Goal: Information Seeking & Learning: Learn about a topic

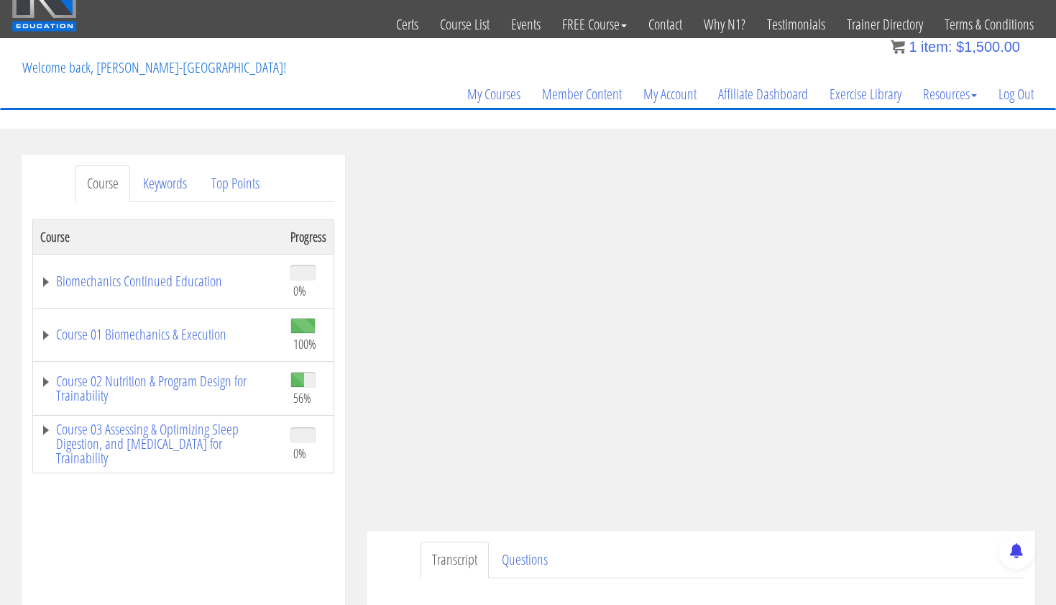
scroll to position [40, 0]
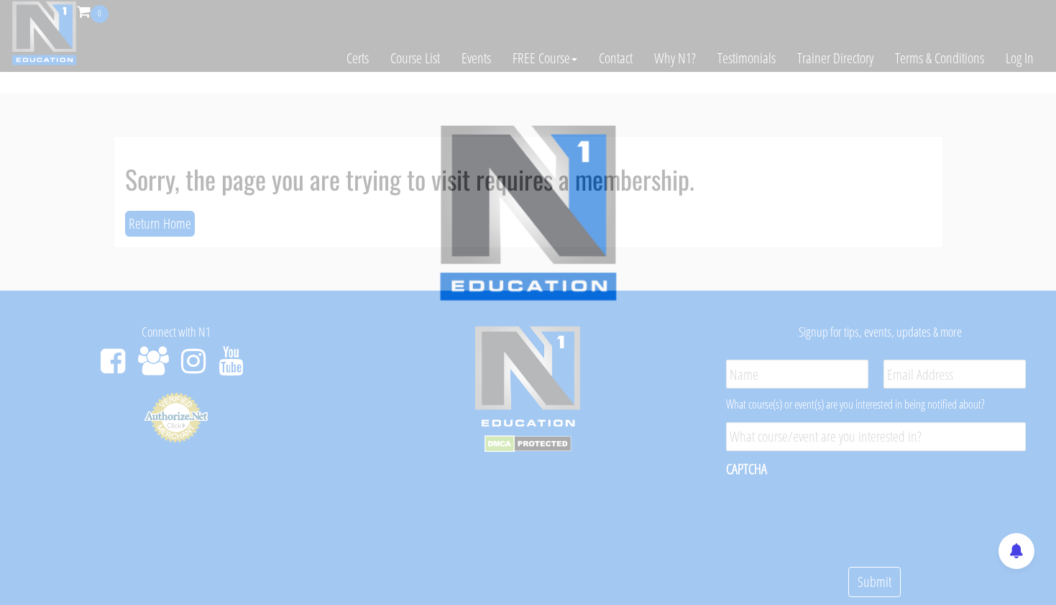
scroll to position [40, 0]
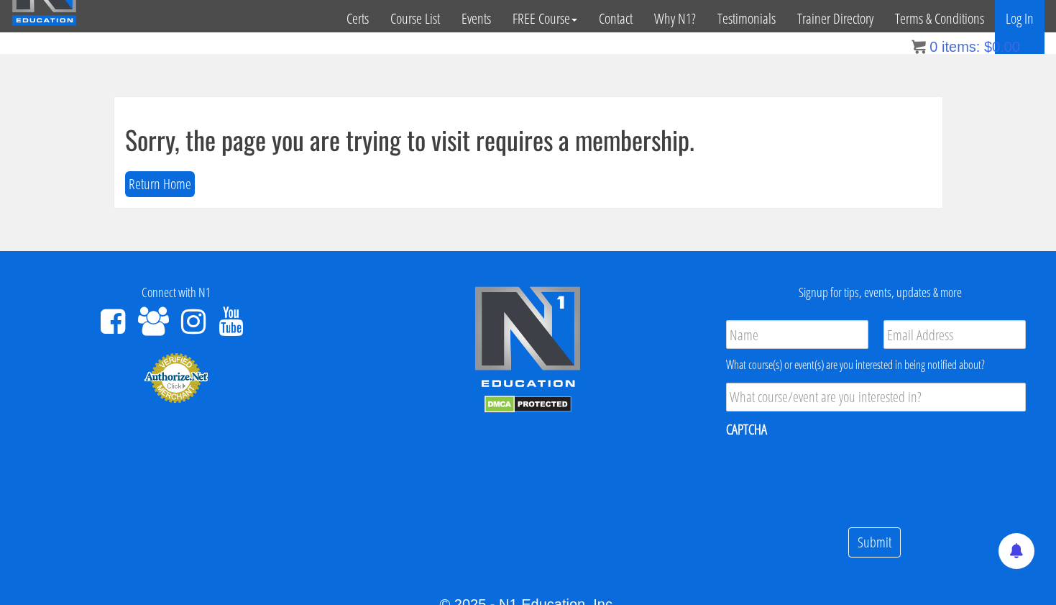
click at [1022, 18] on link "Log In" at bounding box center [1020, 18] width 50 height 70
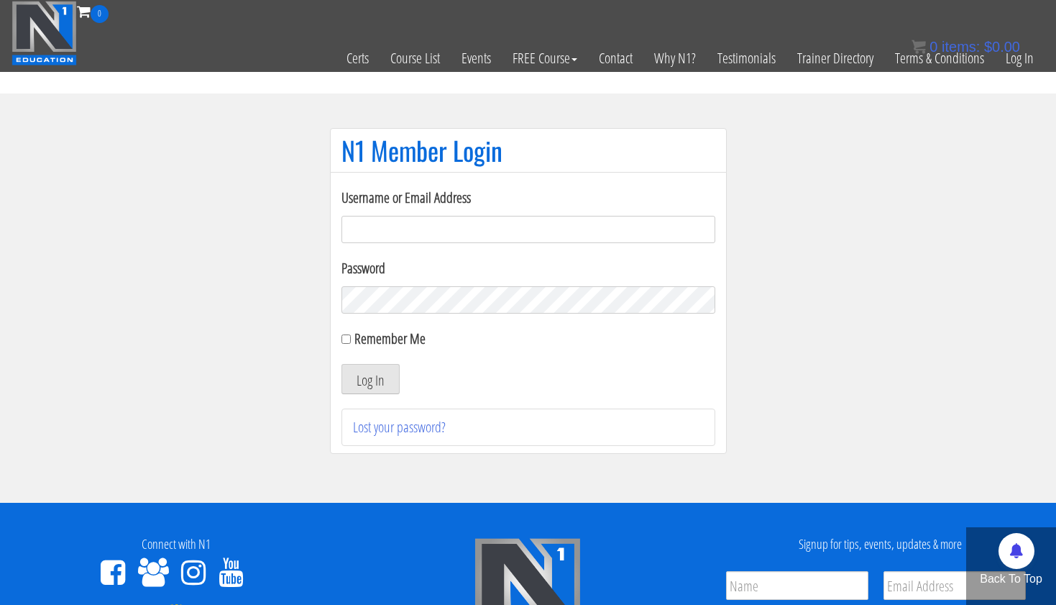
type input "[EMAIL_ADDRESS][DOMAIN_NAME]"
click at [370, 379] on button "Log In" at bounding box center [371, 379] width 58 height 30
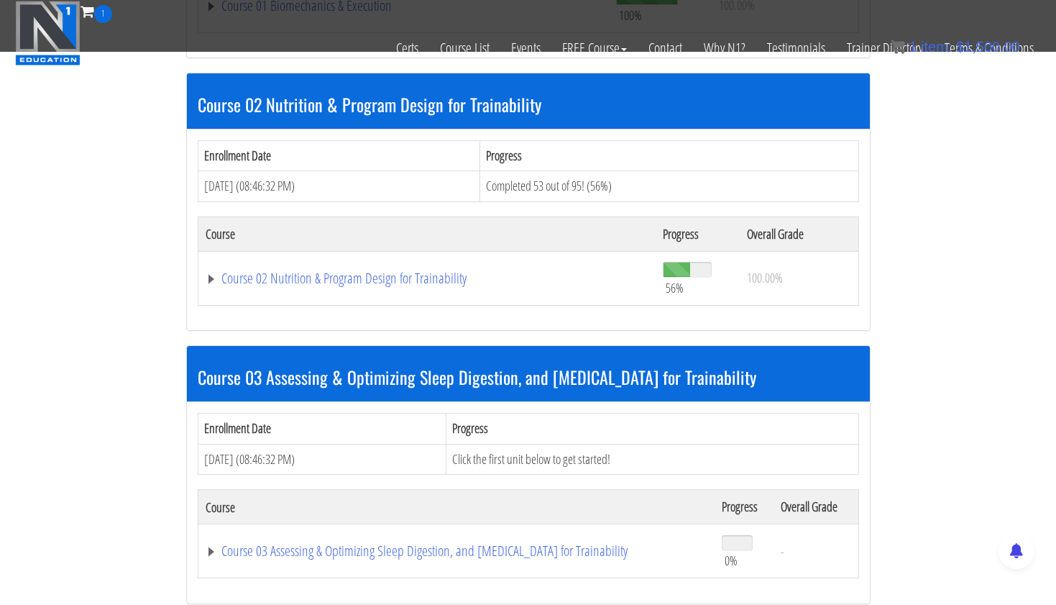
scroll to position [670, 0]
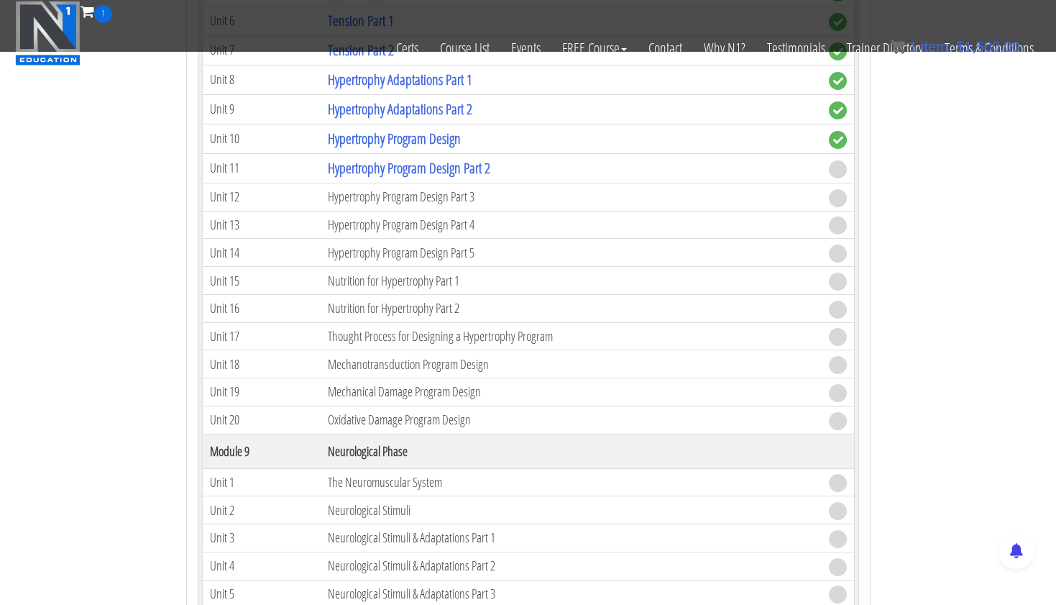
scroll to position [2669, 0]
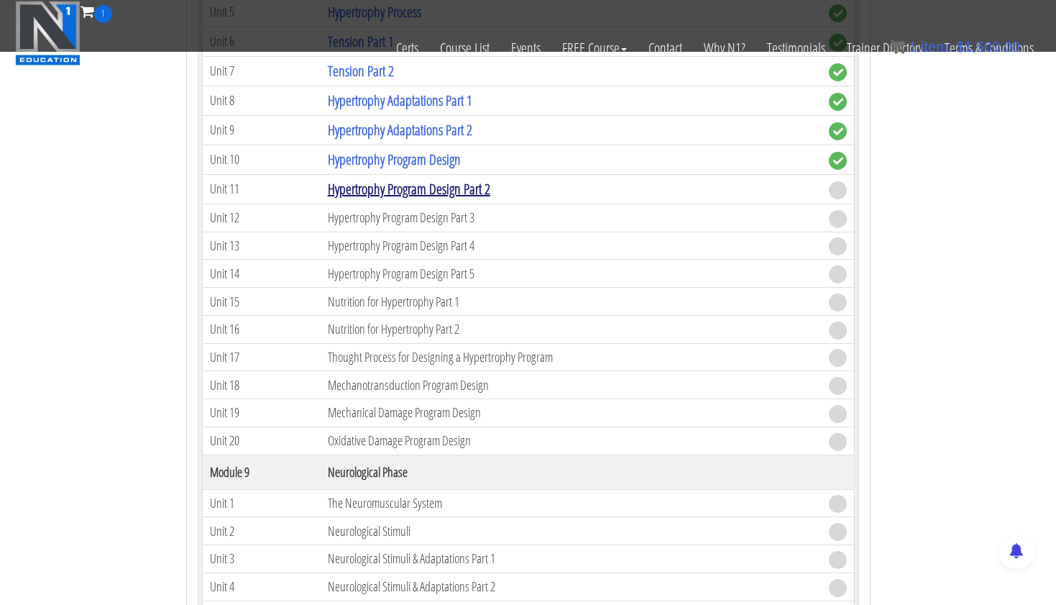
click at [472, 184] on link "Hypertrophy Program Design Part 2" at bounding box center [409, 188] width 163 height 19
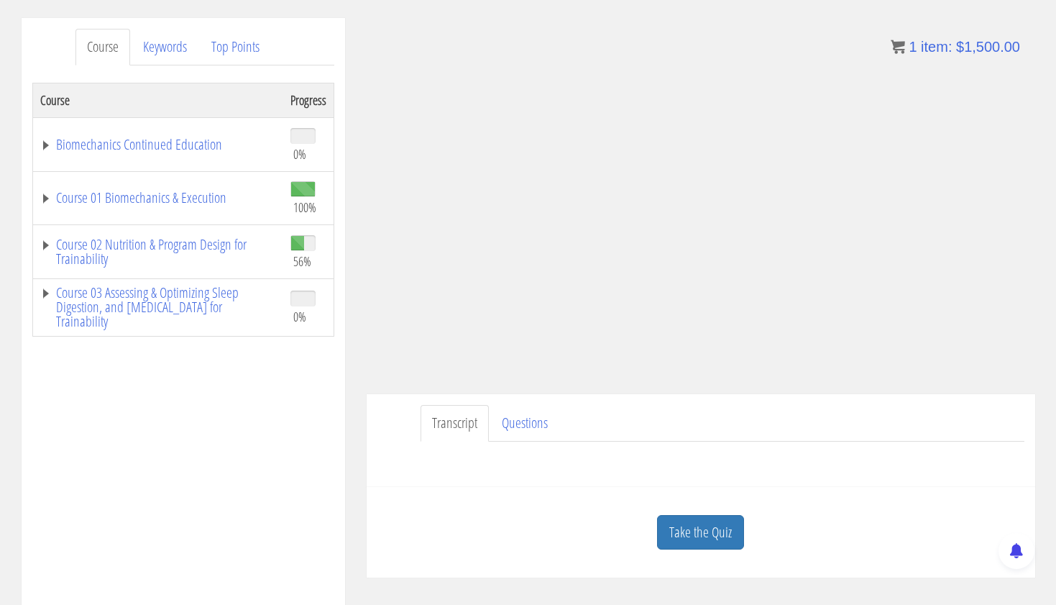
scroll to position [173, 0]
click at [690, 532] on link "Take the Quiz" at bounding box center [700, 530] width 87 height 35
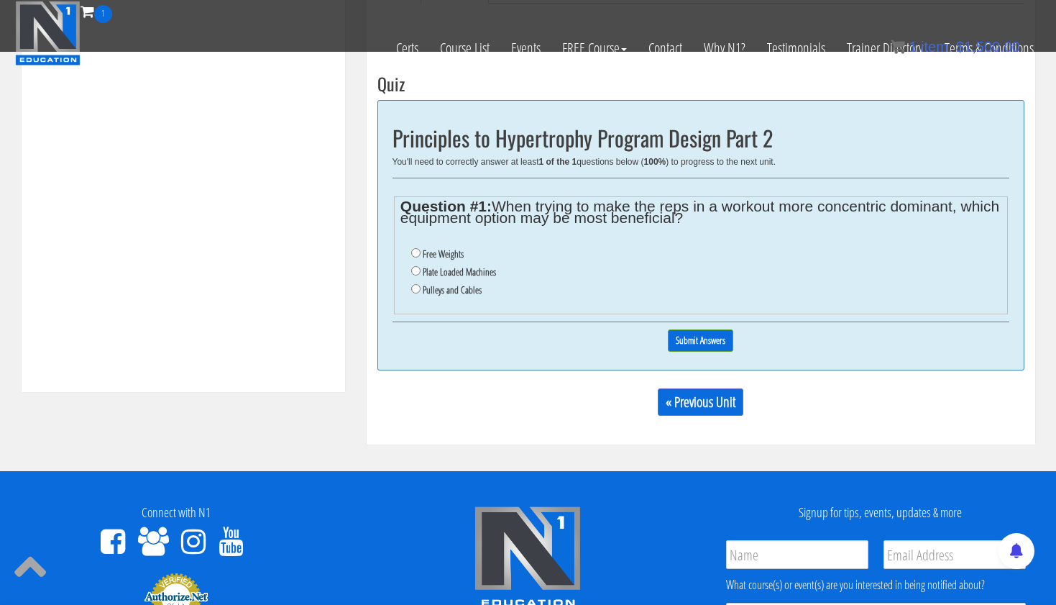
scroll to position [518, 0]
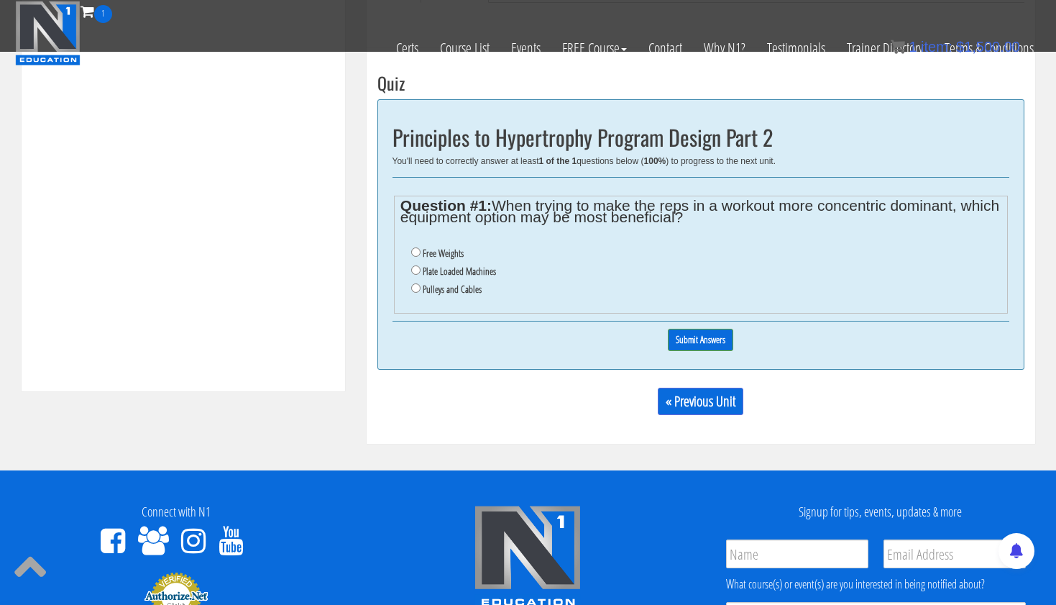
click at [416, 283] on input "Pulleys and Cables" at bounding box center [415, 287] width 9 height 9
radio input "true"
click at [688, 329] on input "Submit Answers" at bounding box center [700, 340] width 65 height 22
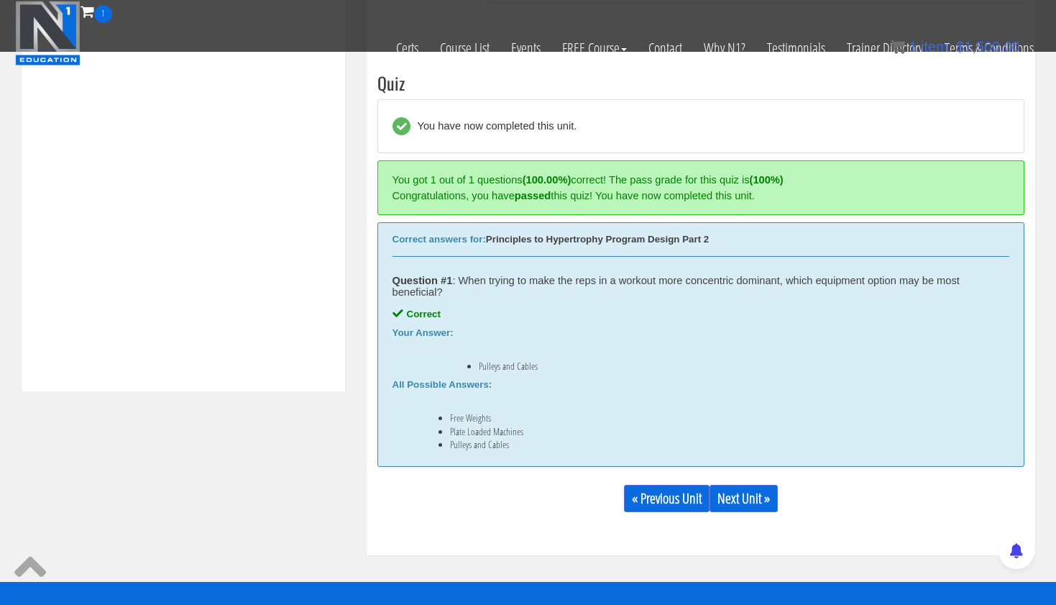
scroll to position [545, 0]
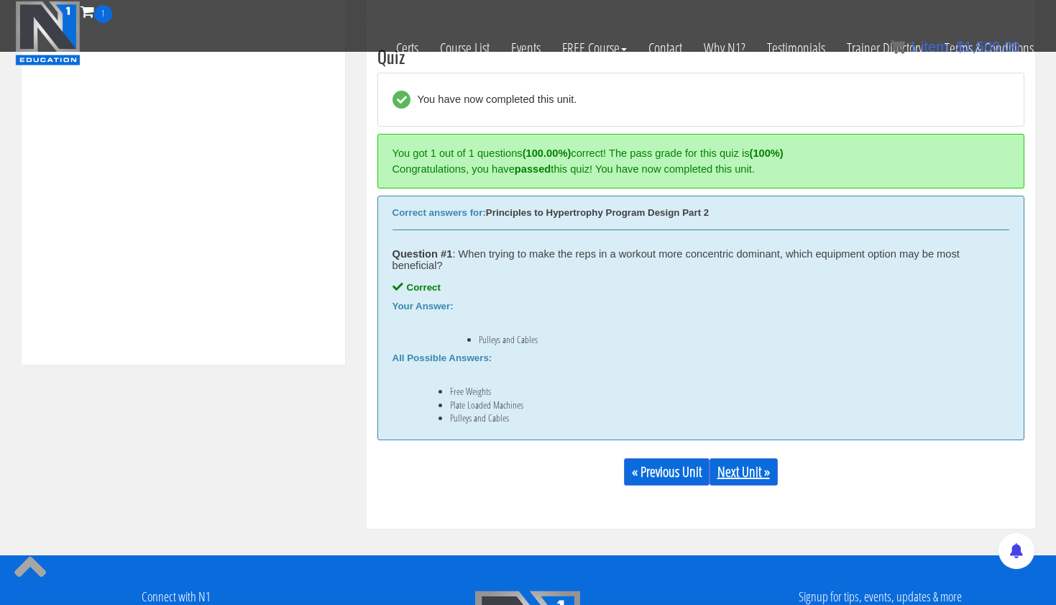
click at [750, 465] on link "Next Unit »" at bounding box center [744, 471] width 68 height 27
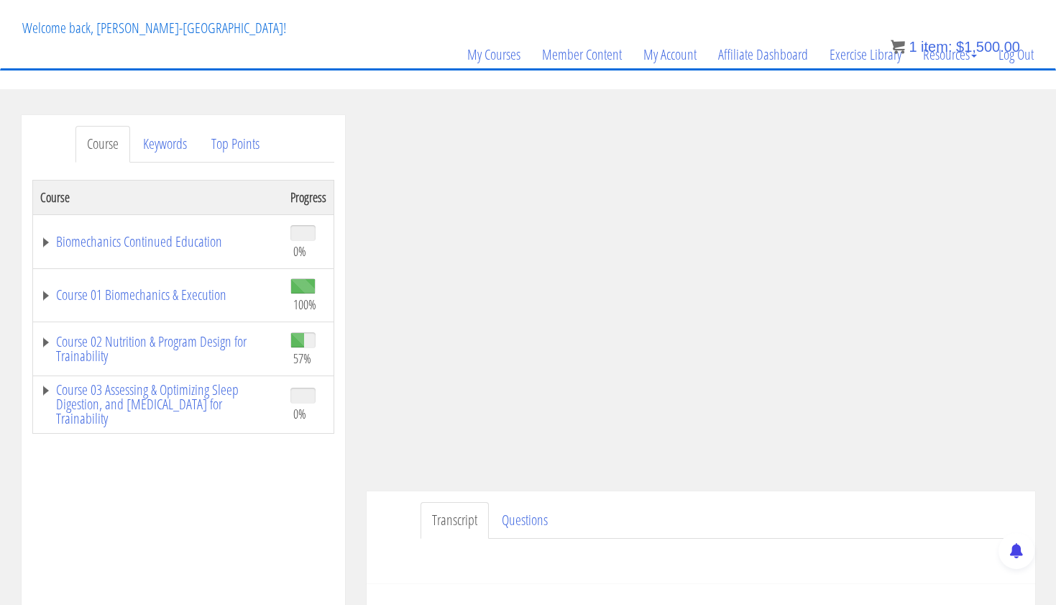
scroll to position [53, 0]
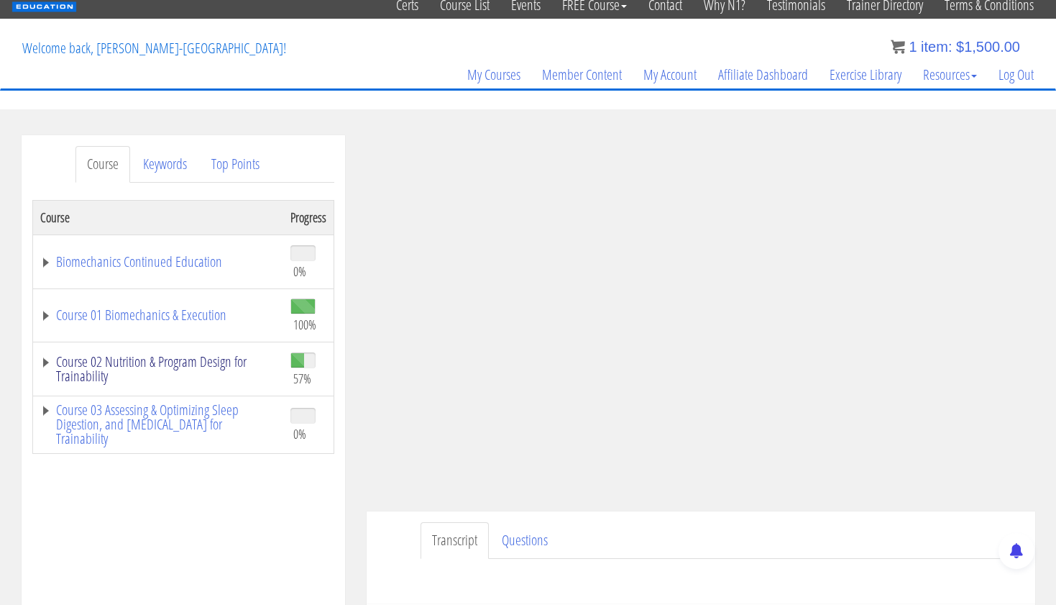
click at [227, 362] on link "Course 02 Nutrition & Program Design for Trainability" at bounding box center [158, 369] width 236 height 29
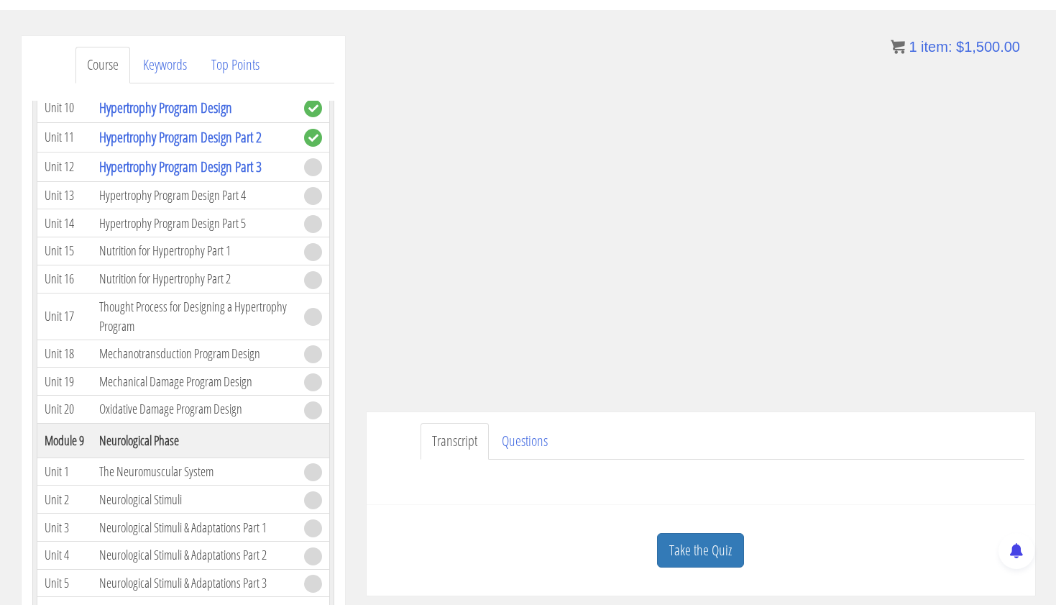
scroll to position [161, 0]
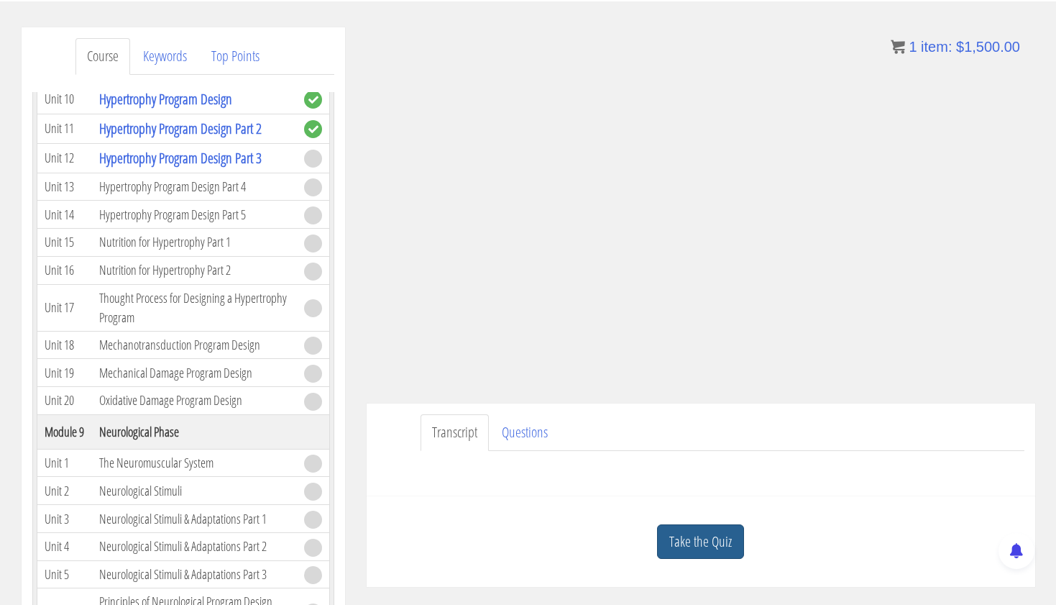
click at [722, 524] on link "Take the Quiz" at bounding box center [700, 541] width 87 height 35
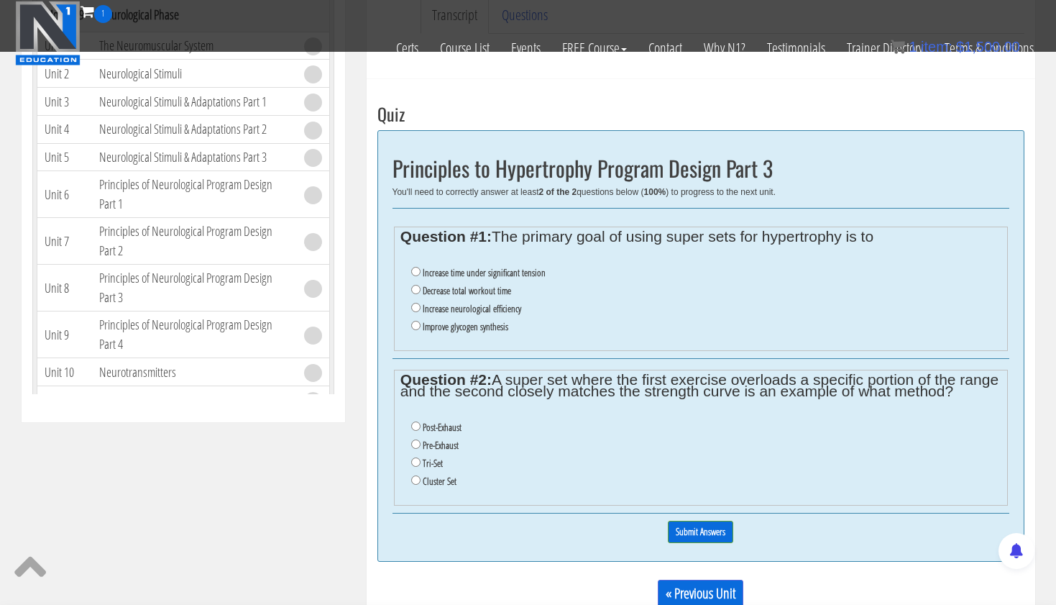
scroll to position [489, 0]
click at [416, 268] on input "Increase time under significant tension" at bounding box center [415, 269] width 9 height 9
radio input "true"
click at [417, 438] on input "Pre-Exhaust" at bounding box center [415, 442] width 9 height 9
radio input "true"
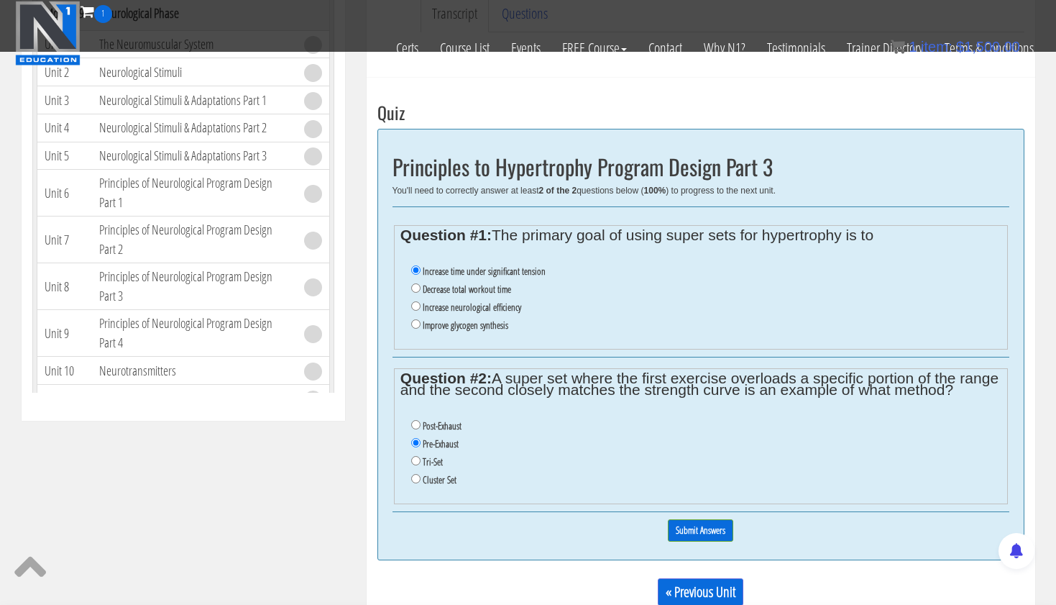
click at [417, 438] on input "Pre-Exhaust" at bounding box center [415, 442] width 9 height 9
click at [689, 519] on input "Submit Answers" at bounding box center [700, 530] width 65 height 22
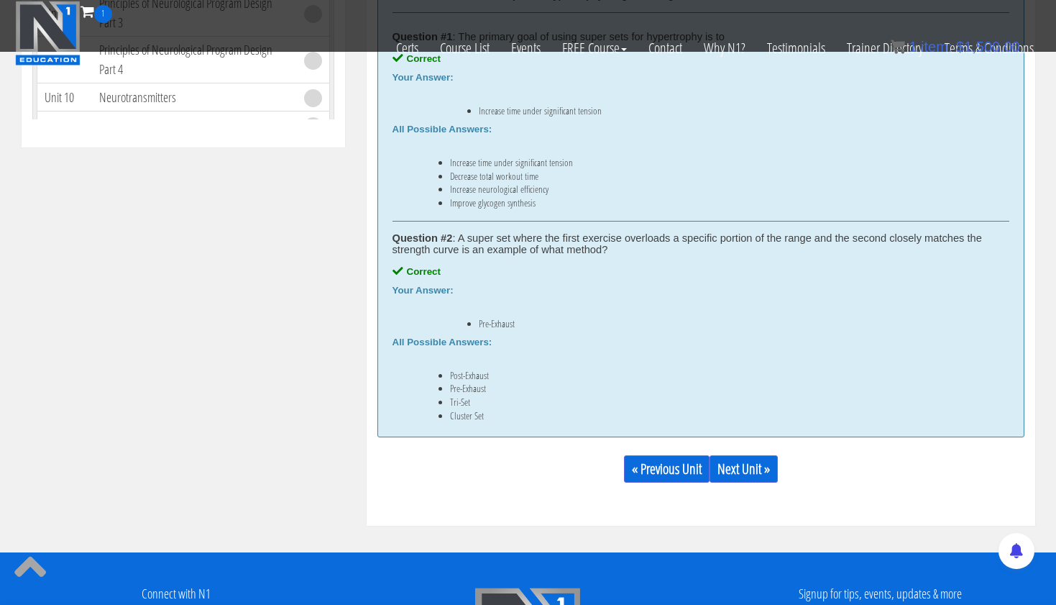
scroll to position [786, 0]
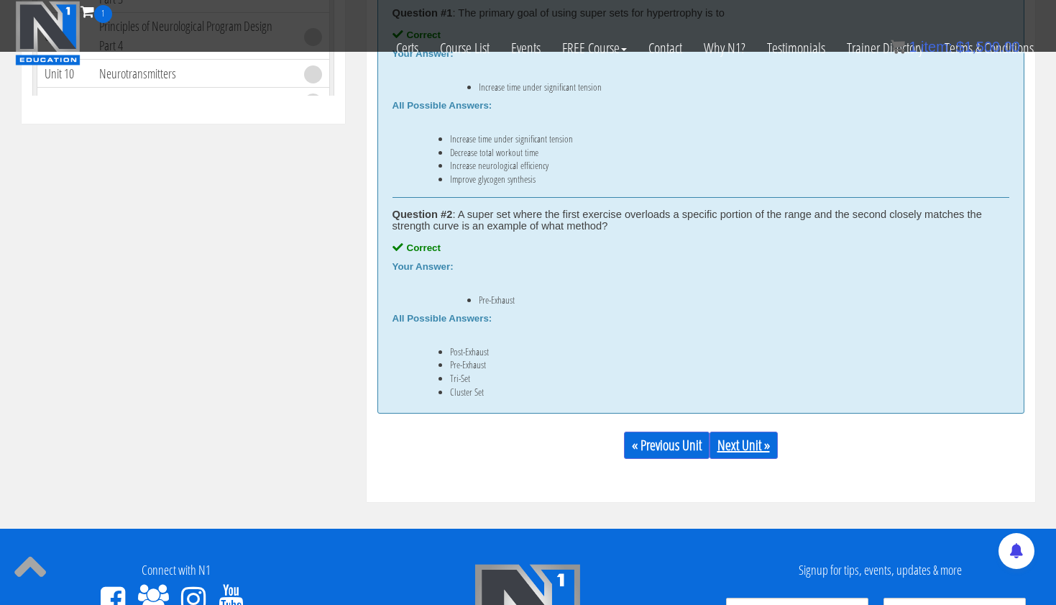
click at [743, 437] on link "Next Unit »" at bounding box center [744, 444] width 68 height 27
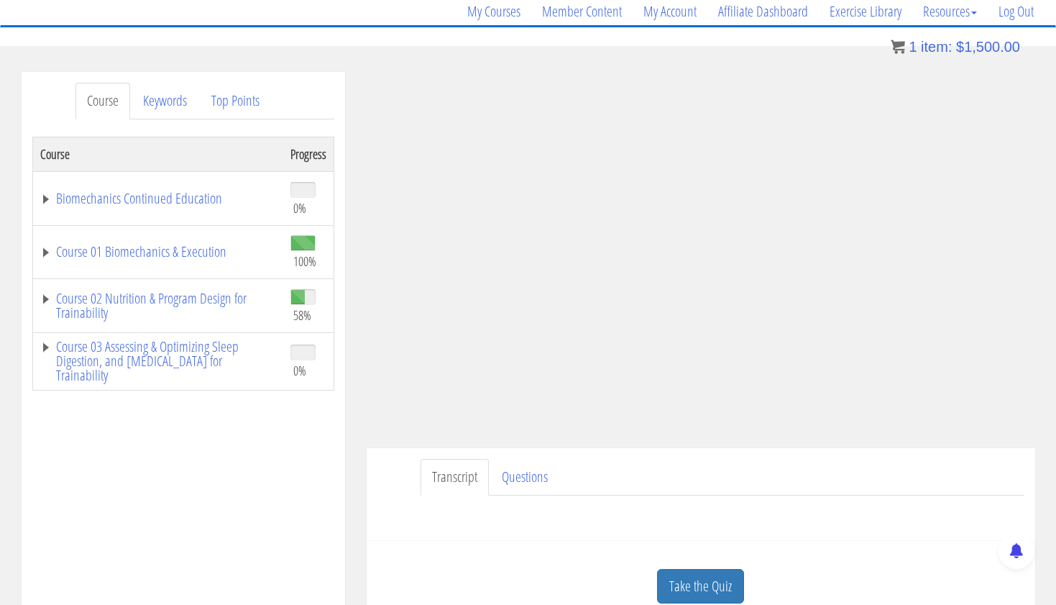
scroll to position [75, 0]
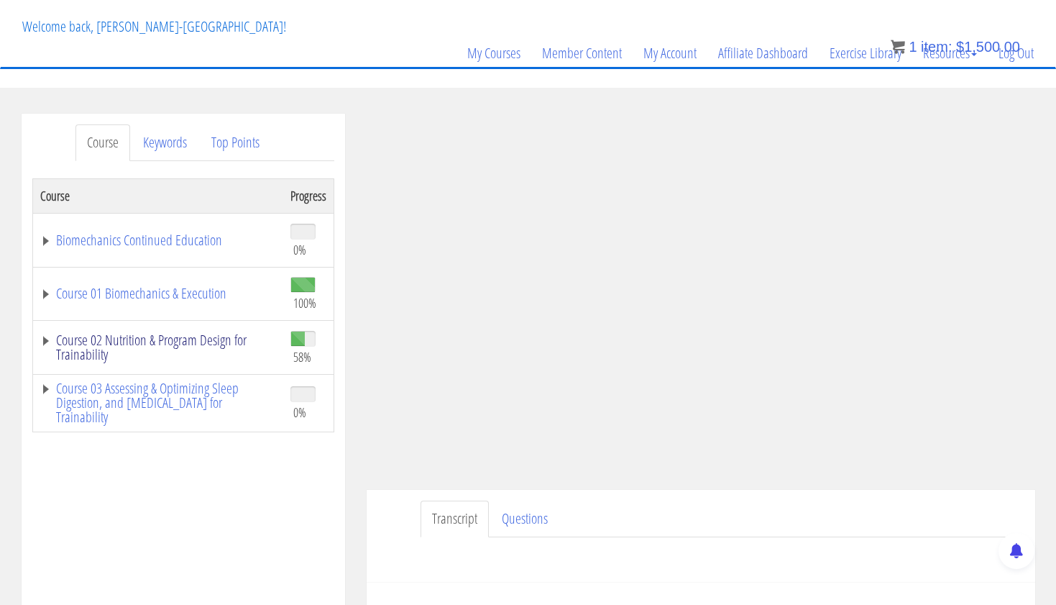
click at [216, 343] on link "Course 02 Nutrition & Program Design for Trainability" at bounding box center [158, 347] width 236 height 29
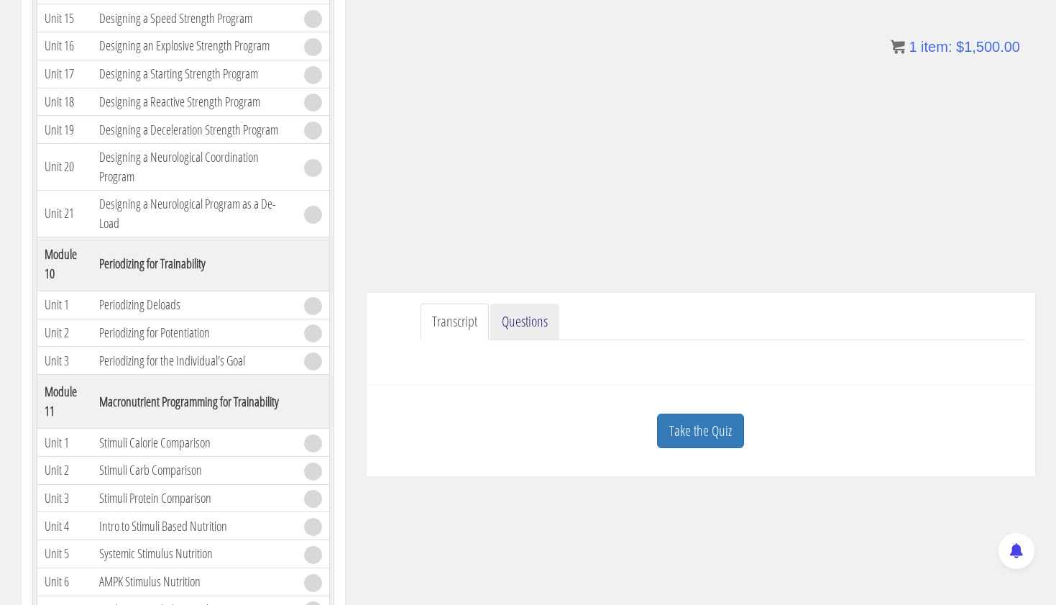
scroll to position [437, 0]
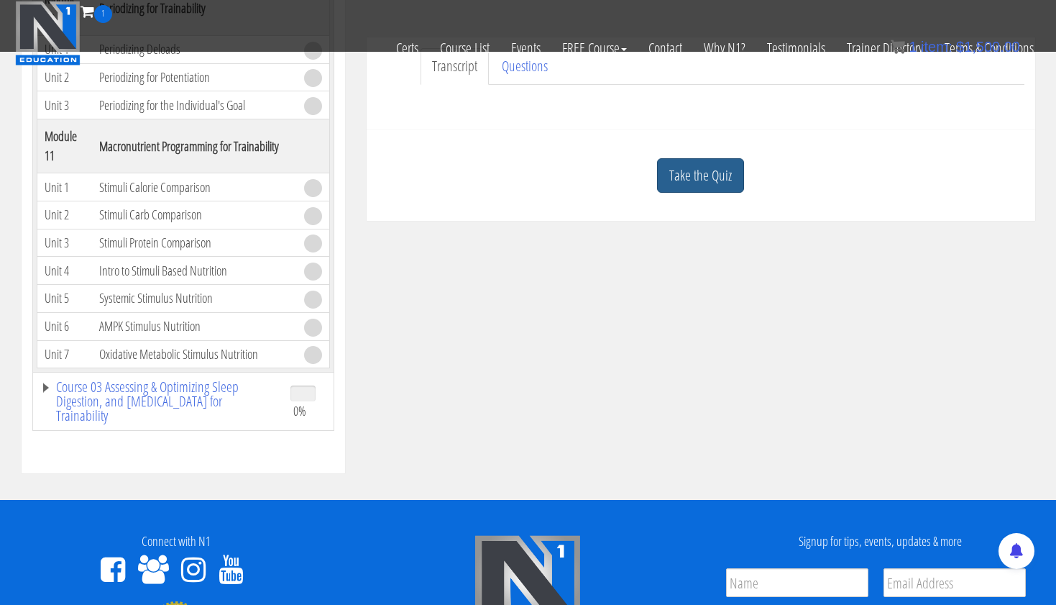
click at [686, 172] on link "Take the Quiz" at bounding box center [700, 175] width 87 height 35
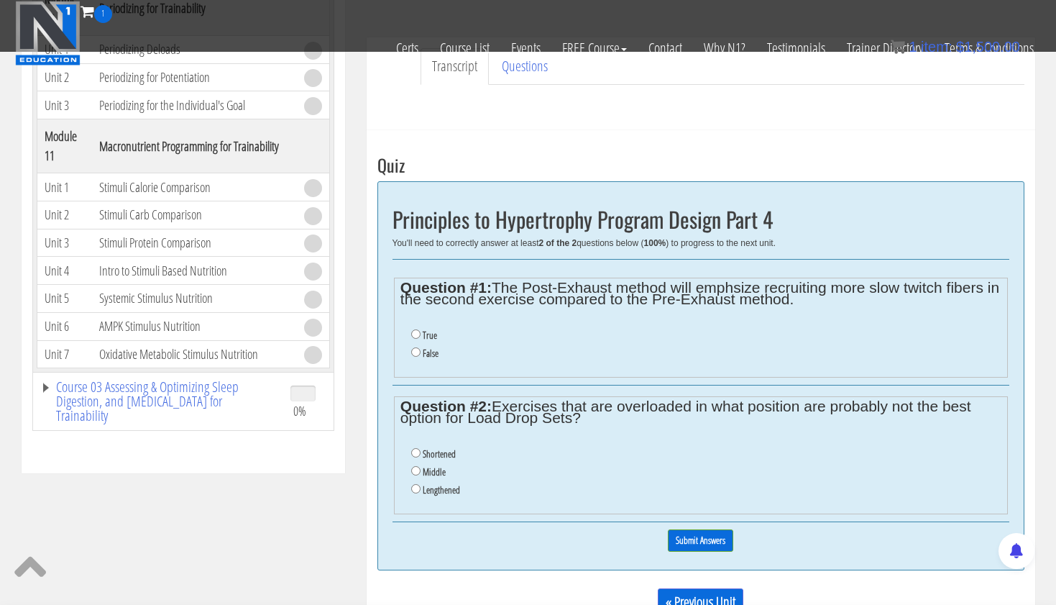
click at [412, 331] on input "True" at bounding box center [415, 333] width 9 height 9
radio input "true"
click at [416, 484] on input "Lengthened" at bounding box center [415, 488] width 9 height 9
radio input "true"
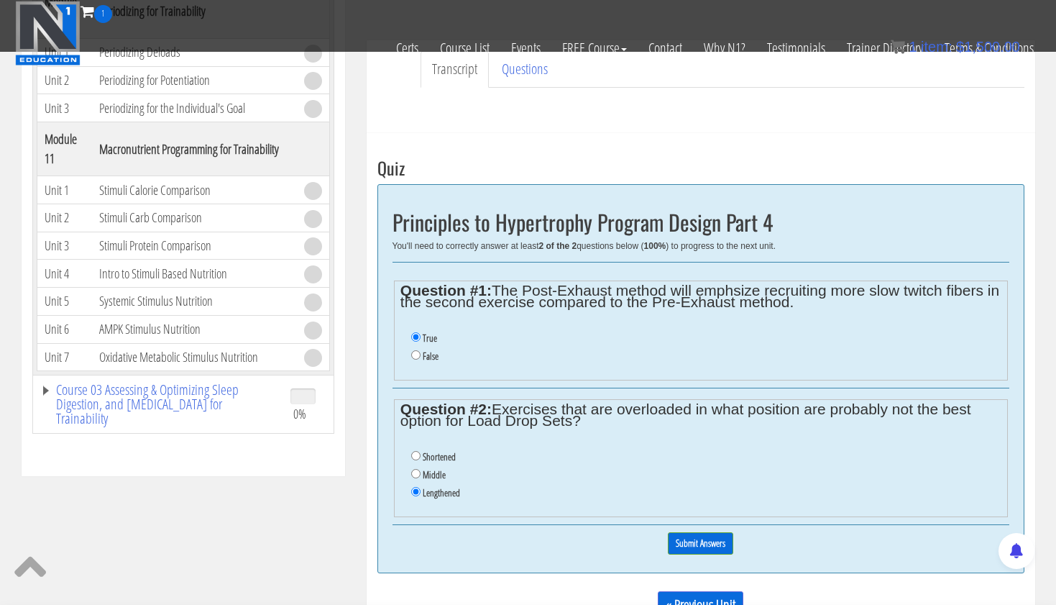
scroll to position [435, 0]
click at [713, 533] on input "Submit Answers" at bounding box center [700, 542] width 65 height 22
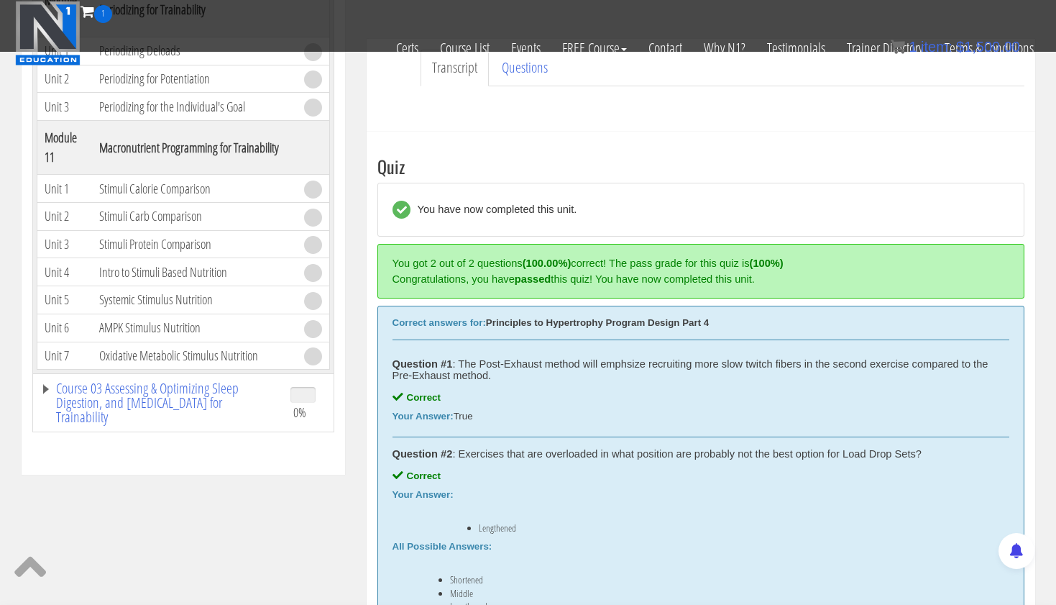
scroll to position [545, 0]
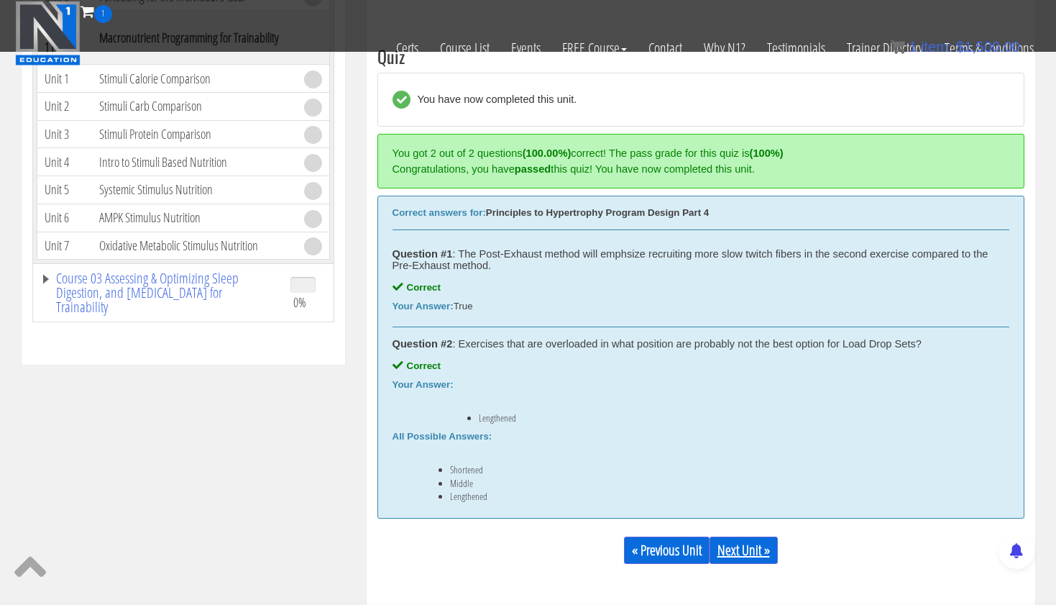
click at [757, 541] on link "Next Unit »" at bounding box center [744, 549] width 68 height 27
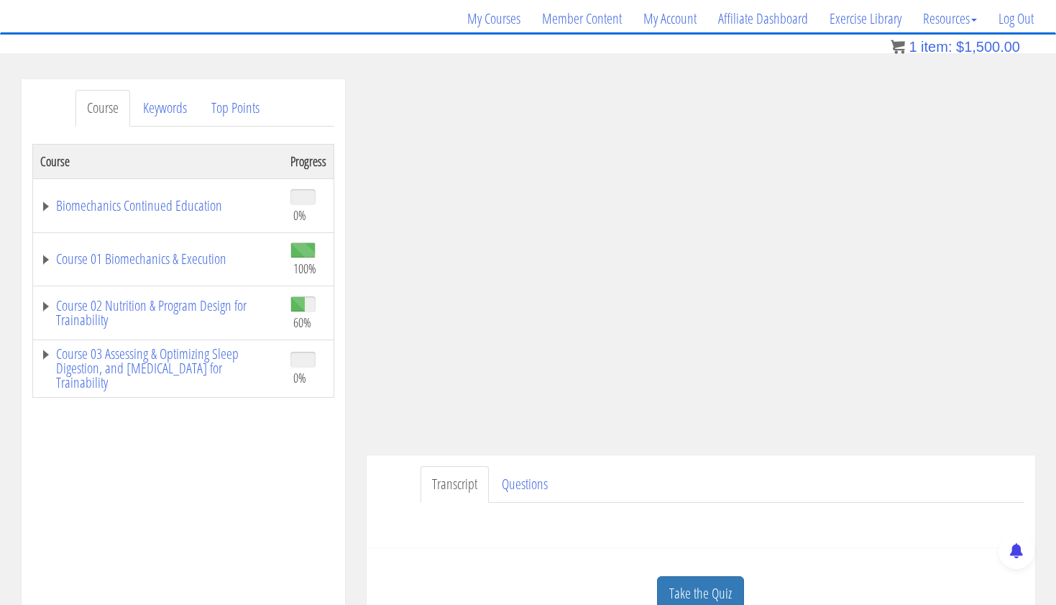
scroll to position [112, 0]
click at [81, 296] on link "Course 02 Nutrition & Program Design for Trainability" at bounding box center [158, 310] width 236 height 29
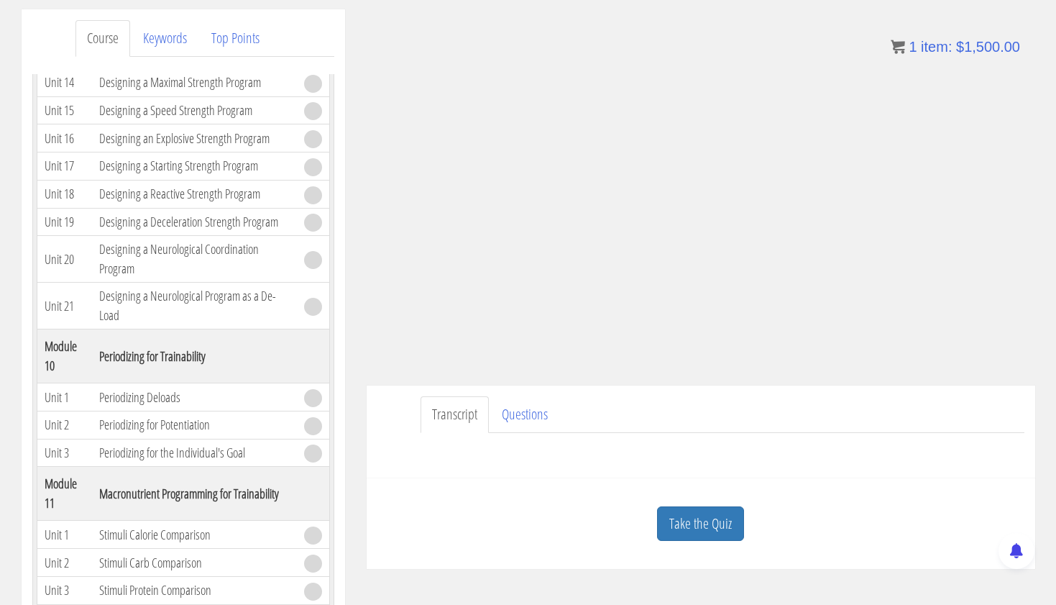
scroll to position [178, 0]
click at [706, 534] on link "Take the Quiz" at bounding box center [700, 525] width 87 height 35
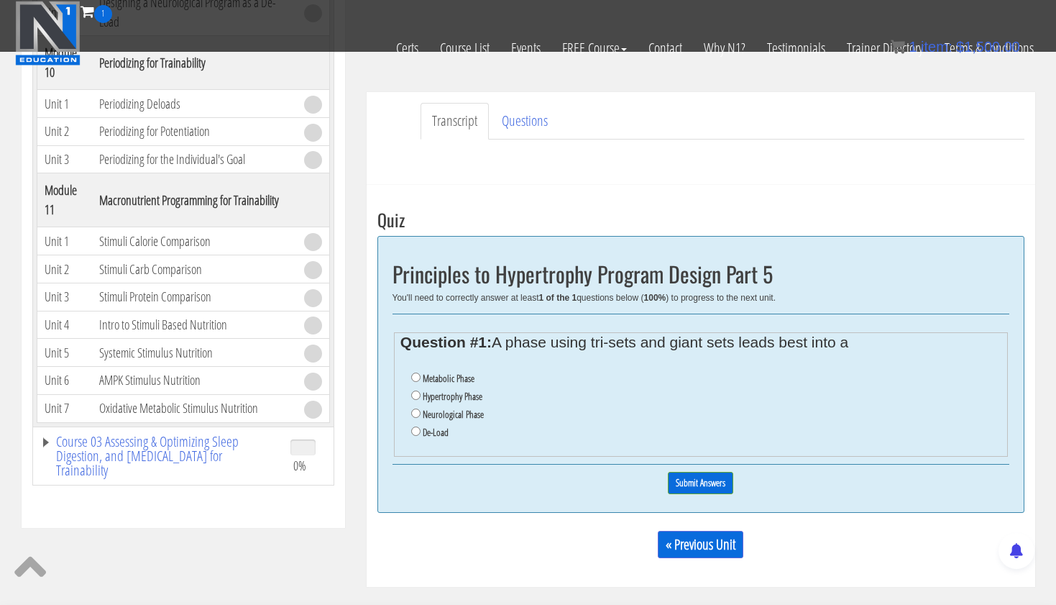
scroll to position [385, 0]
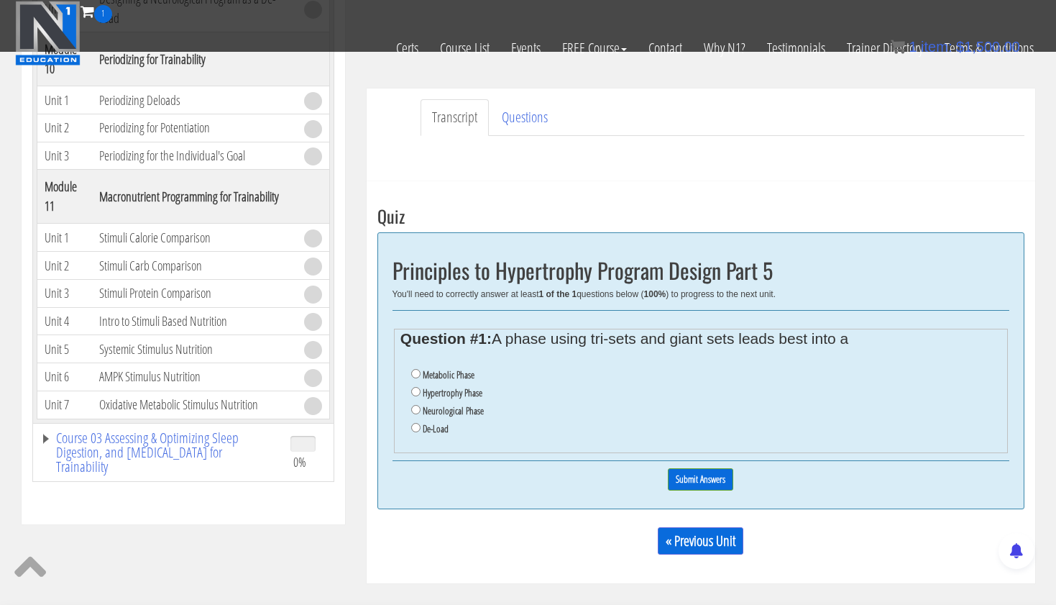
click at [416, 423] on input "De-Load" at bounding box center [415, 427] width 9 height 9
radio input "true"
click at [693, 468] on input "Submit Answers" at bounding box center [700, 479] width 65 height 22
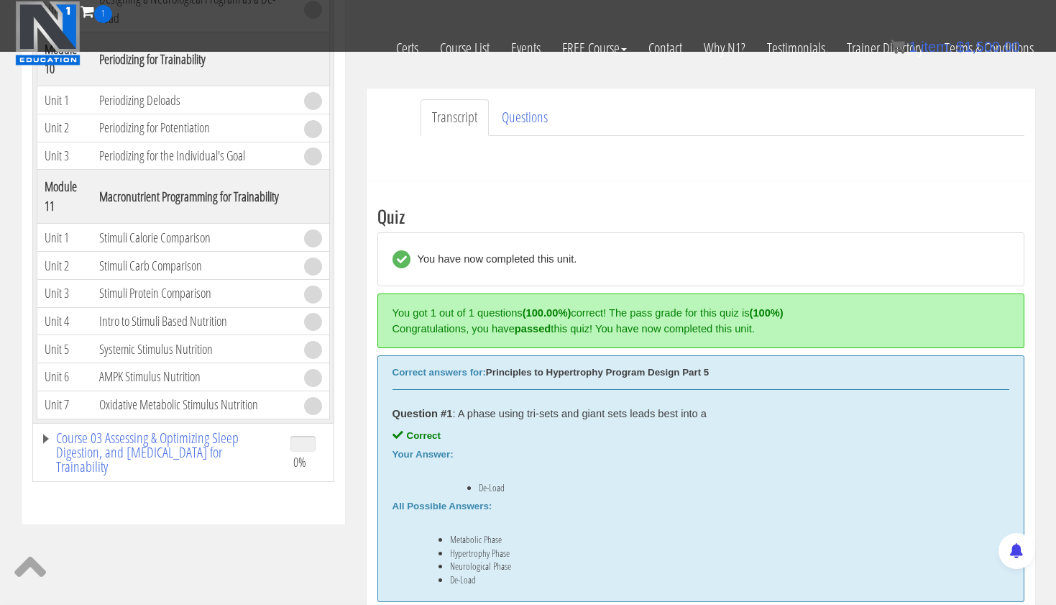
scroll to position [545, 0]
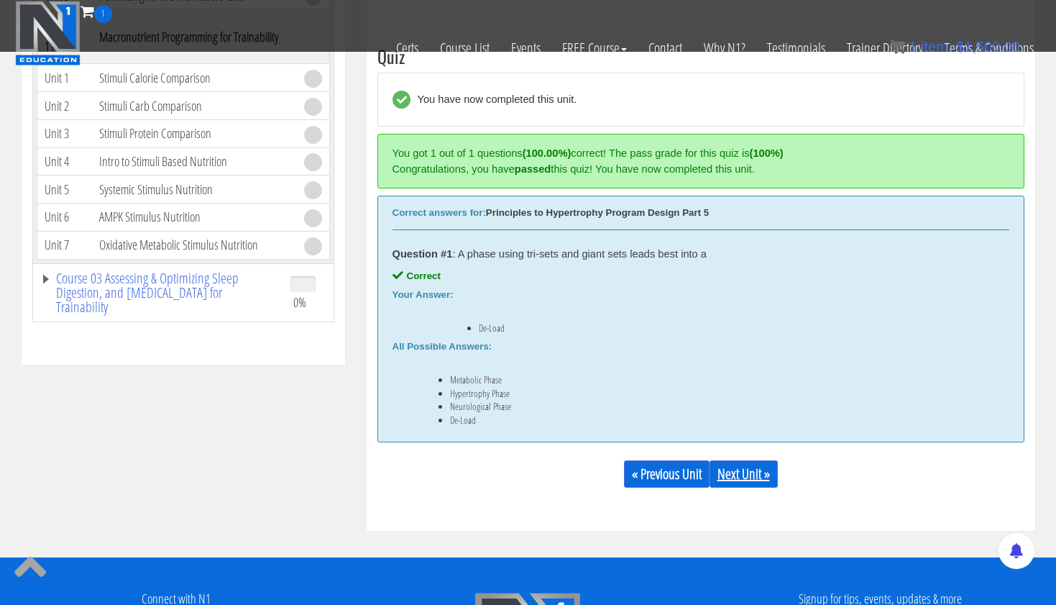
click at [734, 476] on link "Next Unit »" at bounding box center [744, 473] width 68 height 27
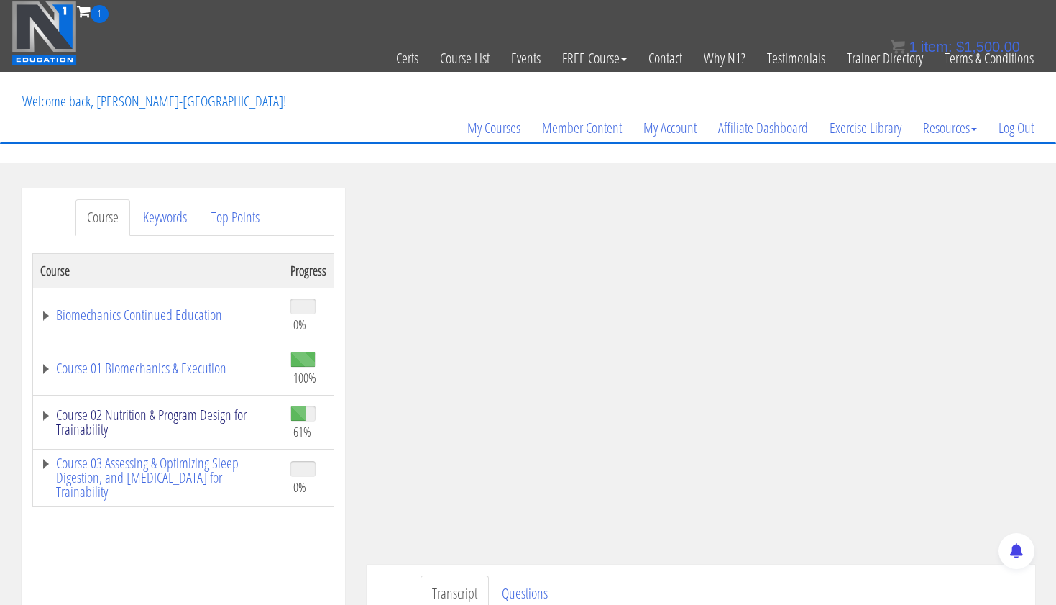
click at [176, 408] on link "Course 02 Nutrition & Program Design for Trainability" at bounding box center [158, 422] width 236 height 29
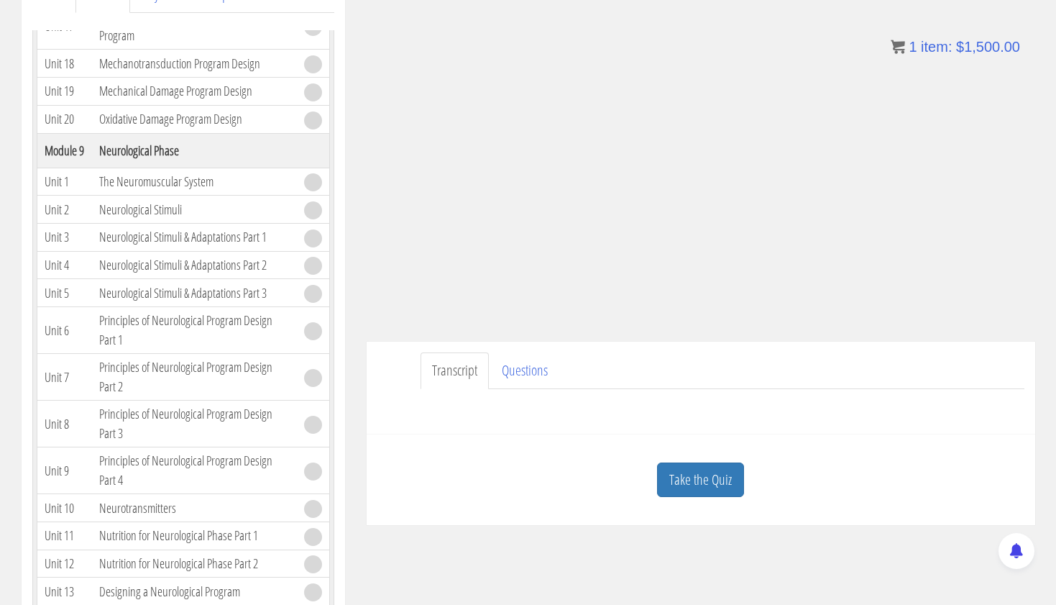
scroll to position [321, 0]
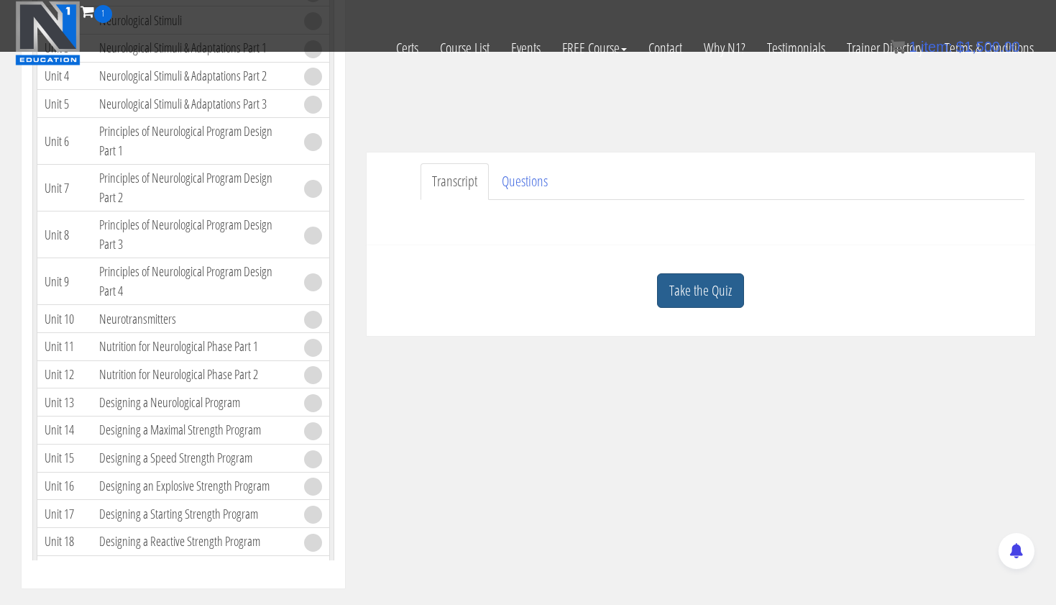
click at [706, 284] on link "Take the Quiz" at bounding box center [700, 290] width 87 height 35
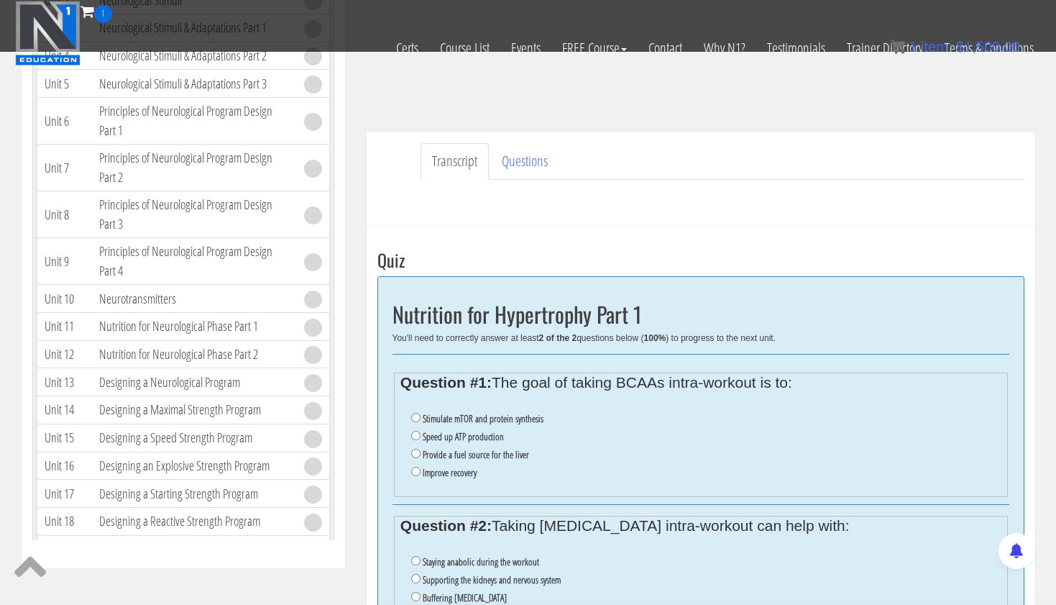
scroll to position [342, 0]
click at [415, 449] on input "Provide a fuel source for the liver" at bounding box center [415, 453] width 9 height 9
radio input "true"
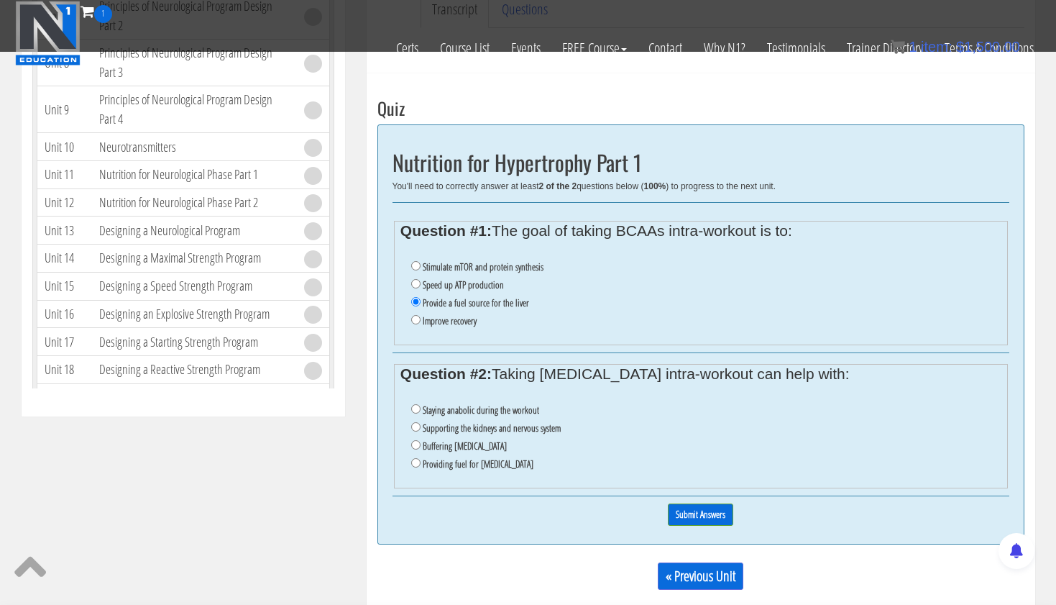
scroll to position [495, 0]
click at [412, 421] on input "Supporting the kidneys and nervous system" at bounding box center [415, 425] width 9 height 9
radio input "true"
click at [713, 502] on input "Submit Answers" at bounding box center [700, 513] width 65 height 22
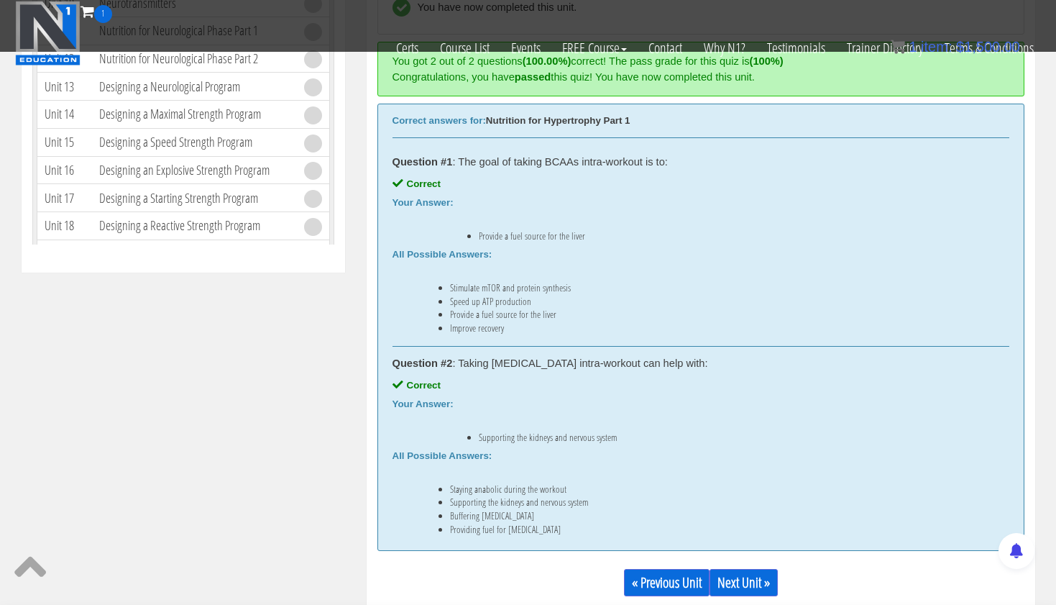
scroll to position [658, 0]
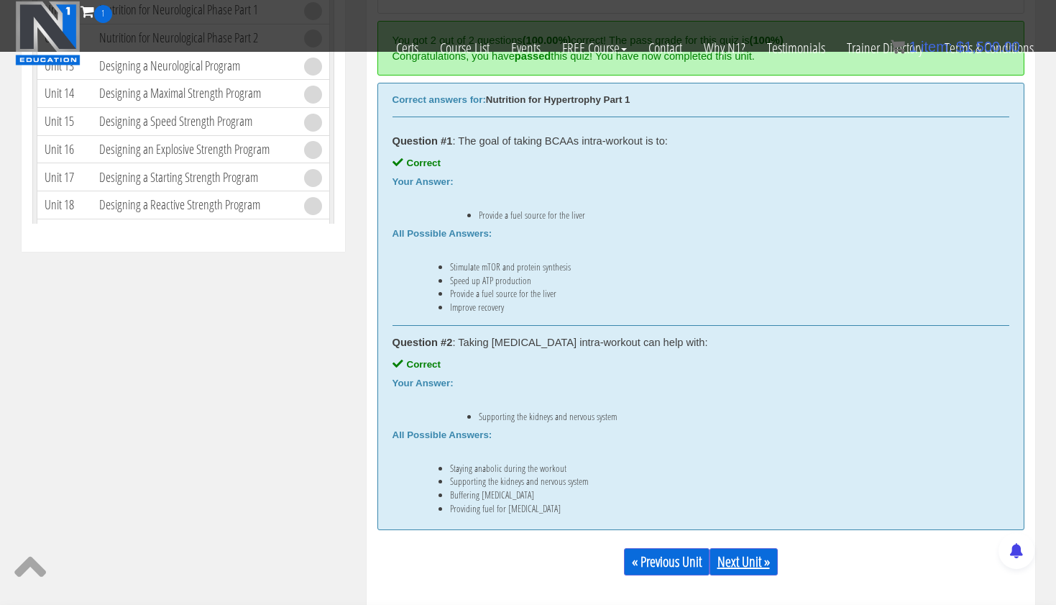
click at [734, 554] on link "Next Unit »" at bounding box center [744, 561] width 68 height 27
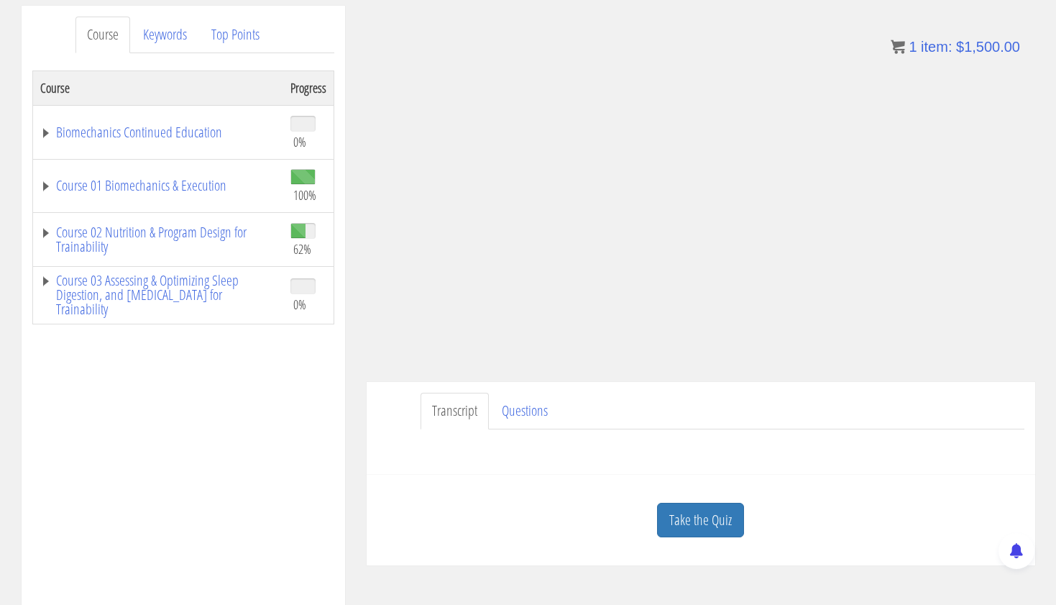
scroll to position [196, 0]
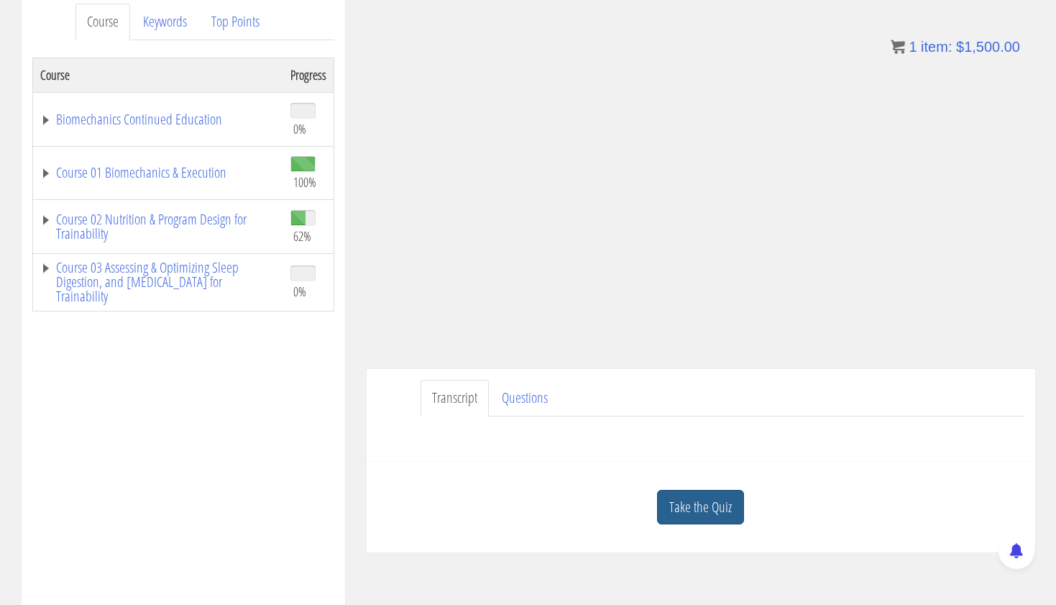
click at [711, 503] on link "Take the Quiz" at bounding box center [700, 507] width 87 height 35
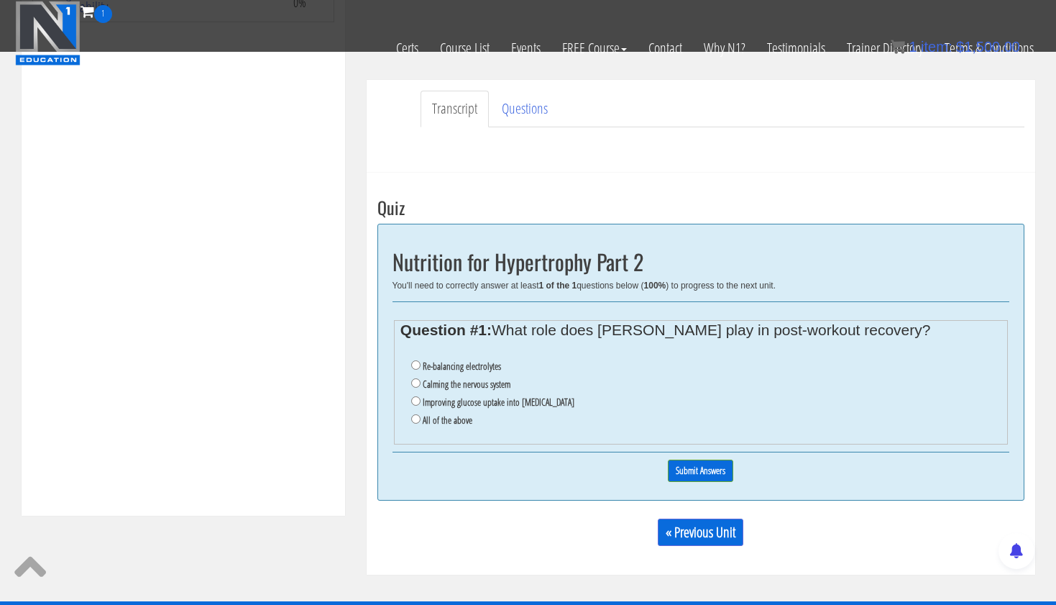
scroll to position [396, 0]
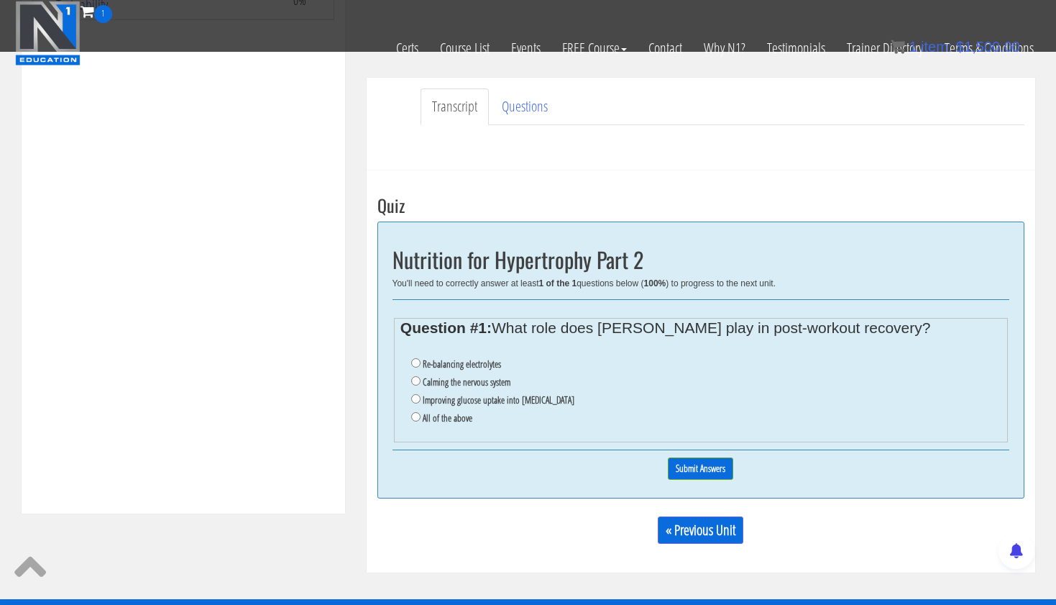
click at [416, 378] on input "Calming the nervous system" at bounding box center [415, 380] width 9 height 9
radio input "true"
click at [718, 457] on input "Submit Answers" at bounding box center [700, 468] width 65 height 22
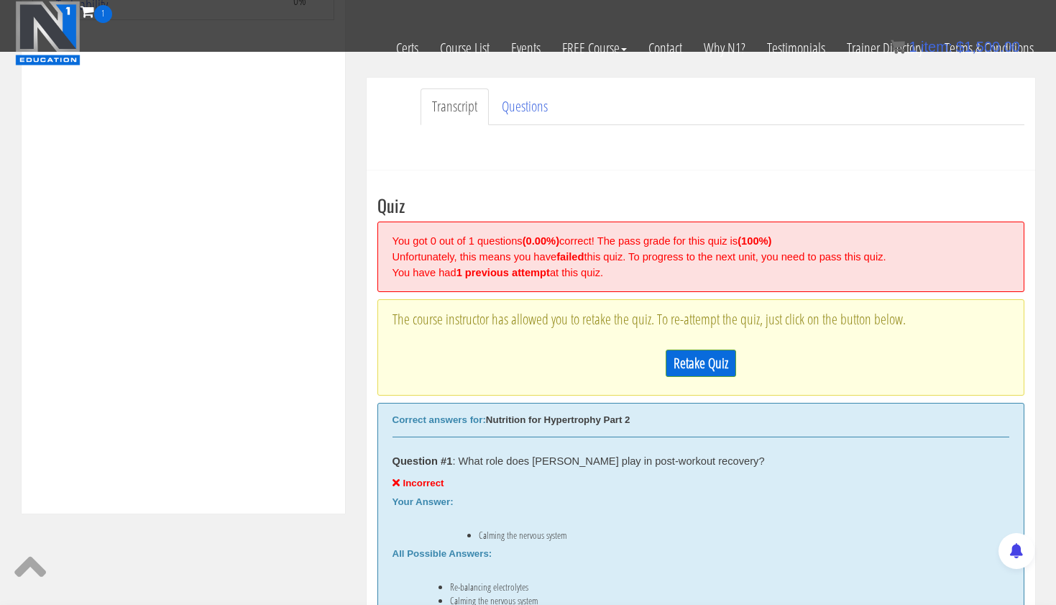
scroll to position [545, 0]
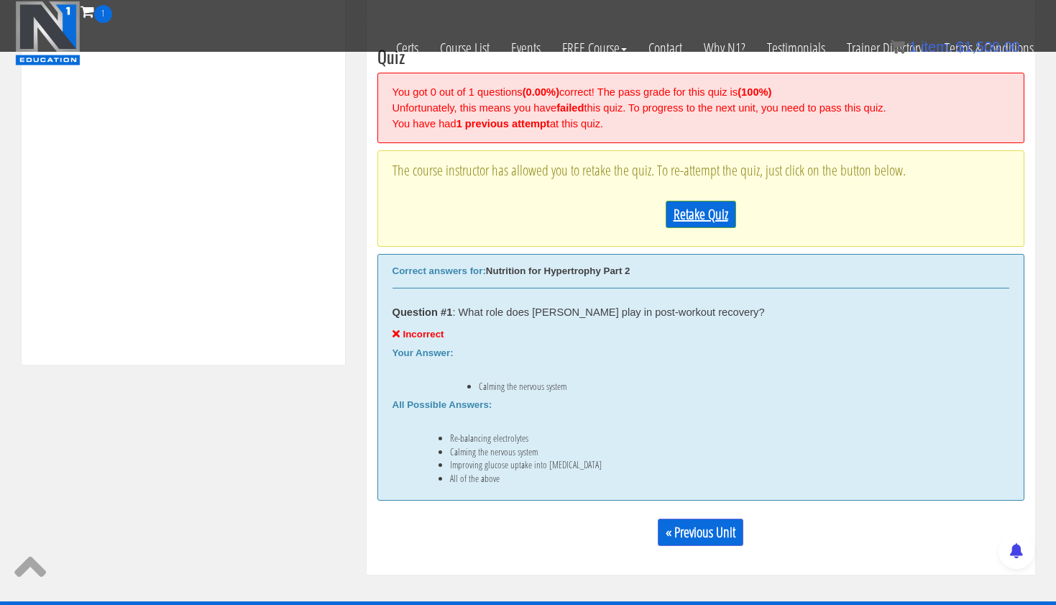
click at [708, 212] on link "Retake Quiz" at bounding box center [701, 214] width 70 height 27
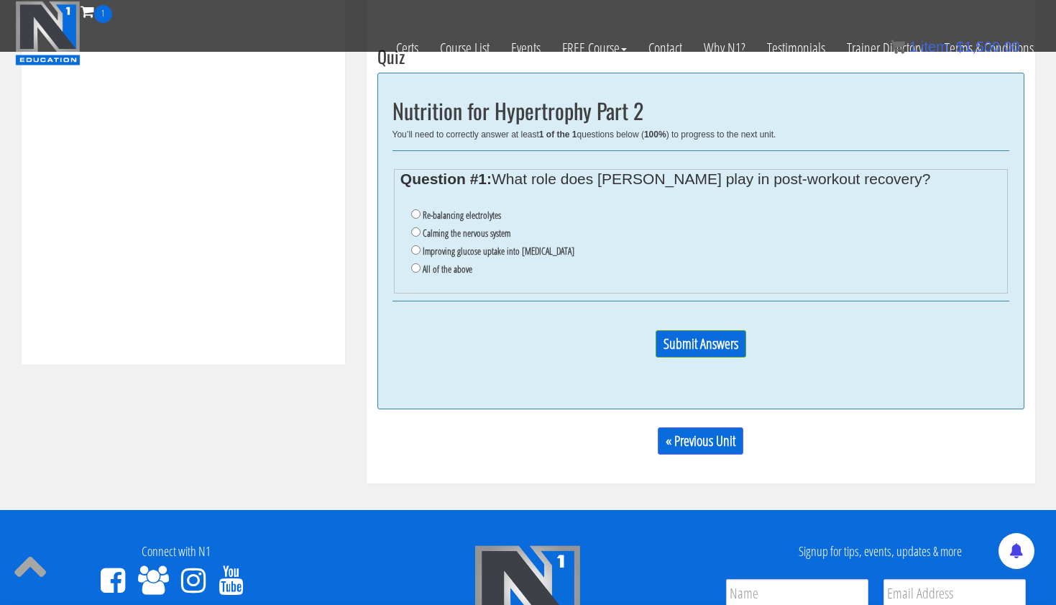
click at [414, 263] on input "All of the above" at bounding box center [415, 267] width 9 height 9
radio input "true"
click at [709, 334] on input "Submit Answers" at bounding box center [701, 343] width 91 height 27
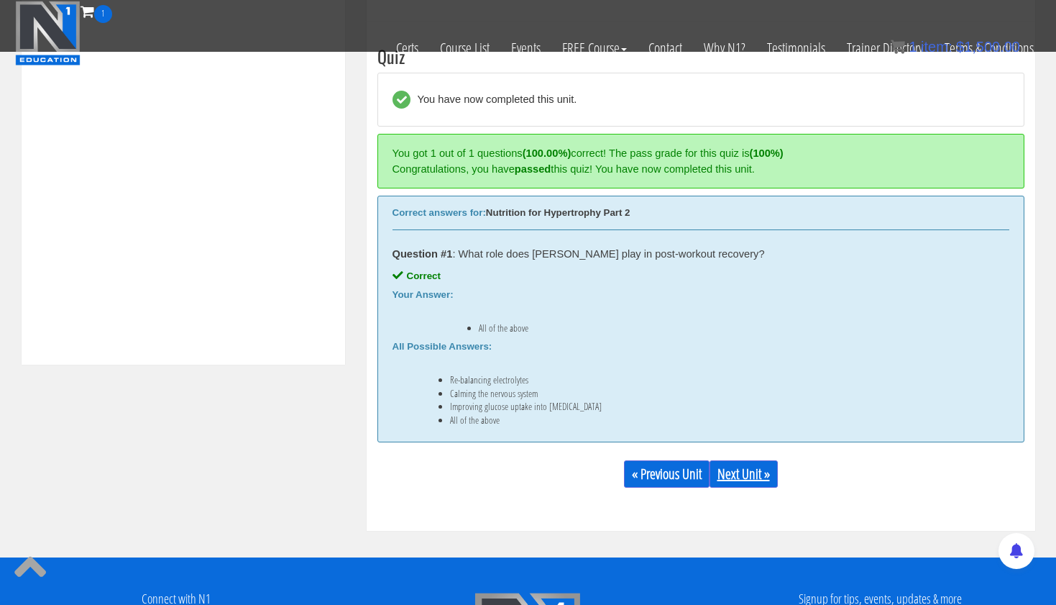
click at [741, 468] on link "Next Unit »" at bounding box center [744, 473] width 68 height 27
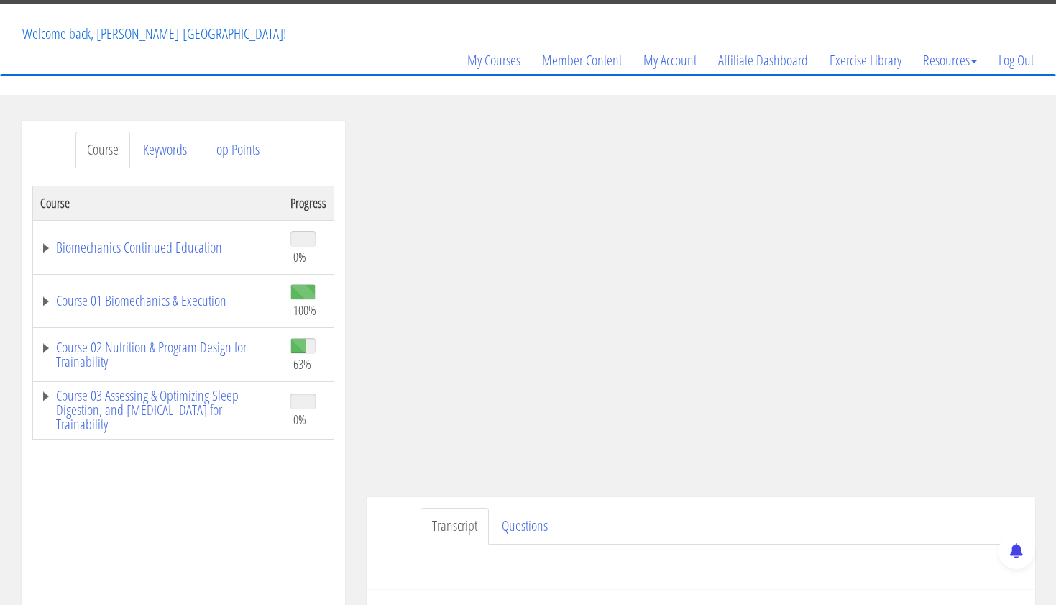
scroll to position [92, 0]
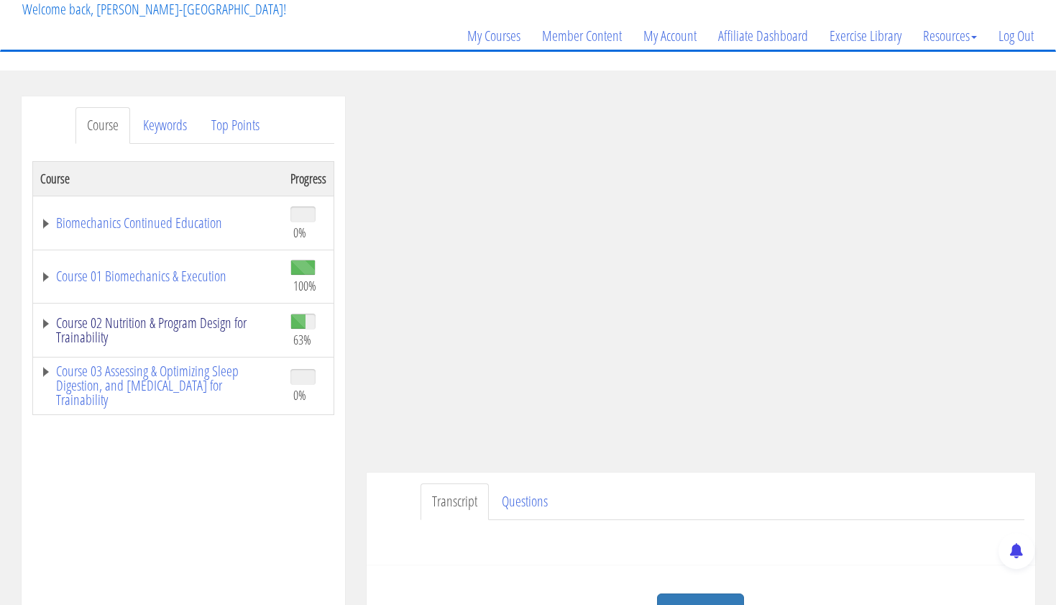
click at [216, 321] on link "Course 02 Nutrition & Program Design for Trainability" at bounding box center [158, 330] width 236 height 29
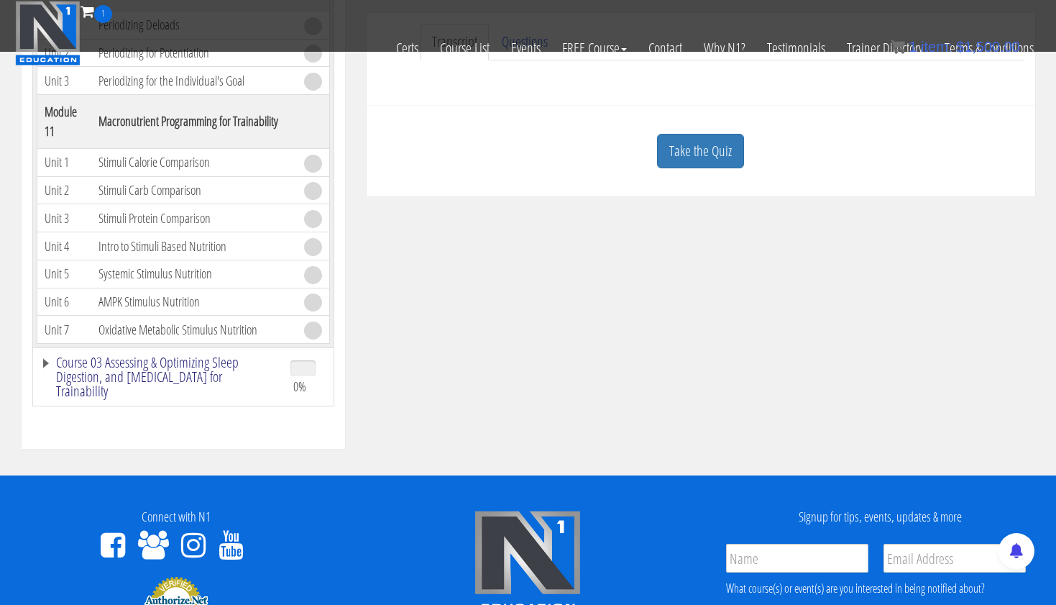
scroll to position [3376, 0]
click at [129, 371] on link "Course 03 Assessing & Optimizing Sleep Digestion, and [MEDICAL_DATA] for Traina…" at bounding box center [158, 376] width 236 height 43
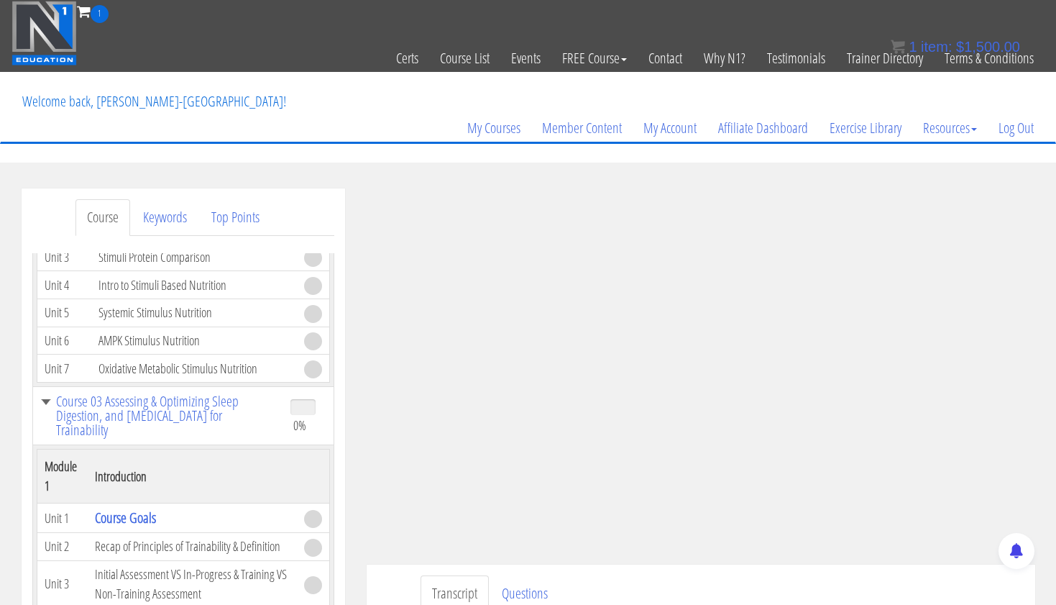
scroll to position [3691, 0]
